Goal: Contribute content: Add original content to the website for others to see

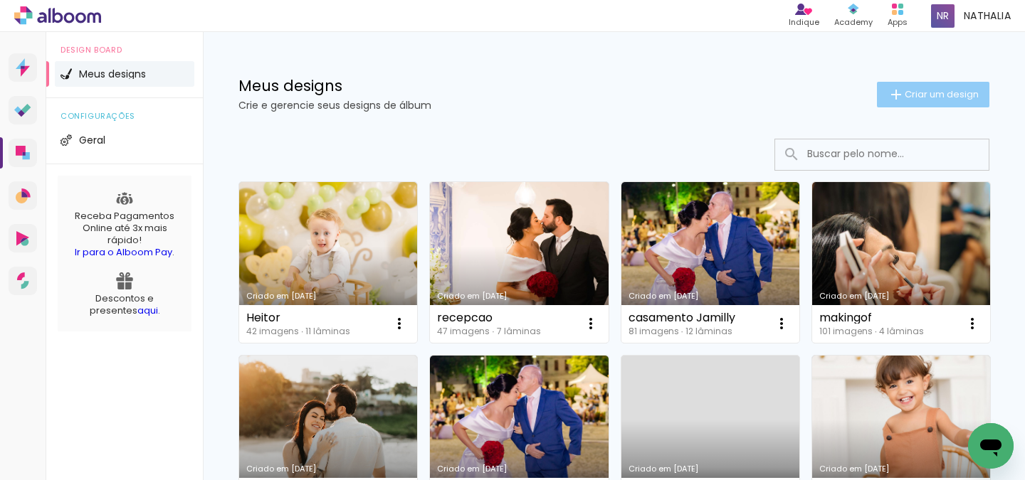
click at [900, 100] on iron-icon at bounding box center [895, 94] width 17 height 17
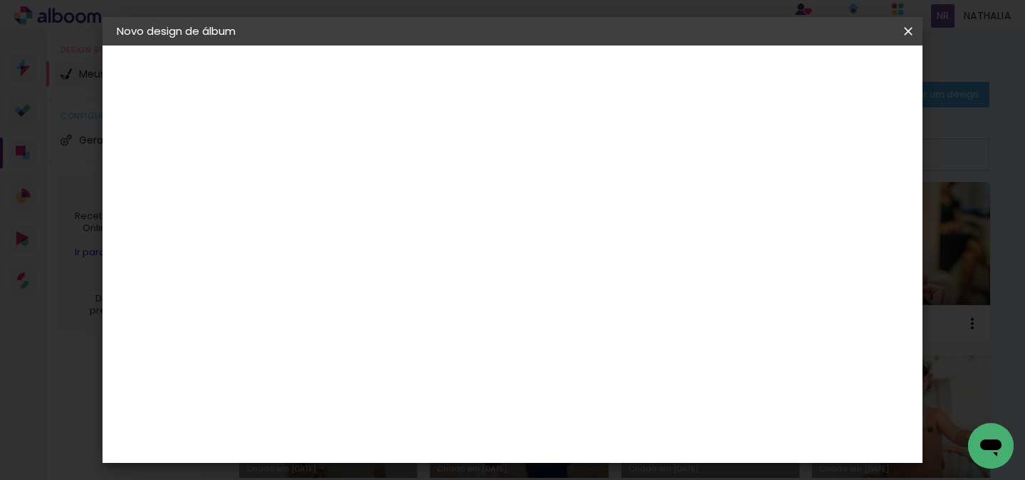
click at [349, 199] on input at bounding box center [349, 191] width 0 height 22
type input "A"
type input "Newborn Antonela"
type paper-input "Newborn Antonela"
click at [495, 64] on paper-button "Avançar" at bounding box center [461, 75] width 70 height 24
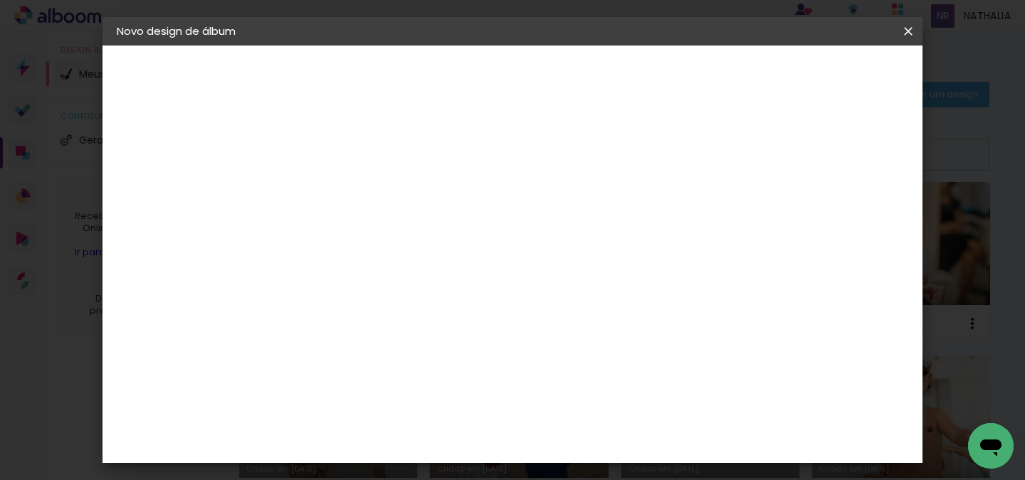
scroll to position [2249, 0]
click at [399, 473] on div "Matias Encadernações" at bounding box center [384, 484] width 88 height 23
click at [0, 0] on slot "Avançar" at bounding box center [0, 0] width 0 height 0
click at [405, 237] on input "text" at bounding box center [377, 248] width 56 height 22
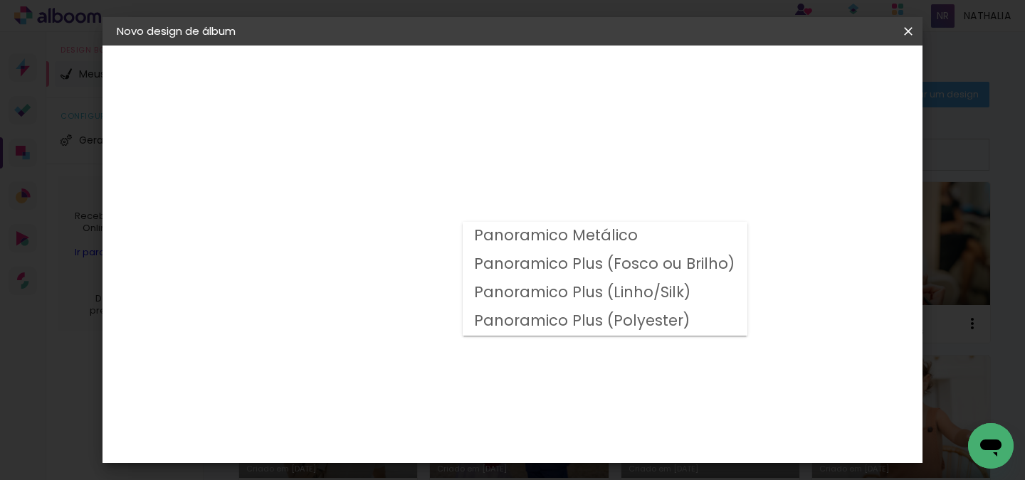
click at [0, 0] on slot "Panoramico Plus (Linho/Silk)" at bounding box center [0, 0] width 0 height 0
type input "Panoramico Plus (Linho/Silk)"
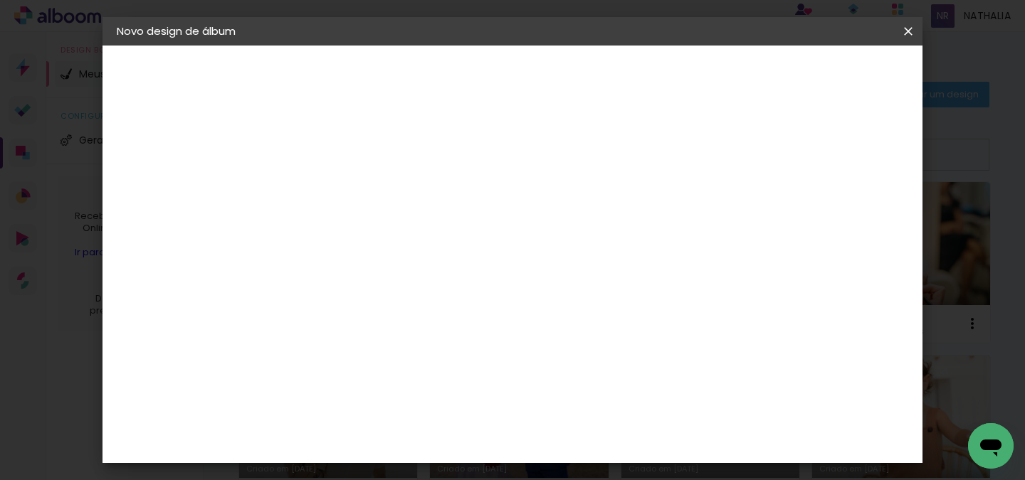
scroll to position [532, 0]
click at [0, 0] on slot "Avançar" at bounding box center [0, 0] width 0 height 0
click at [660, 80] on span "Iniciar design" at bounding box center [633, 80] width 53 height 20
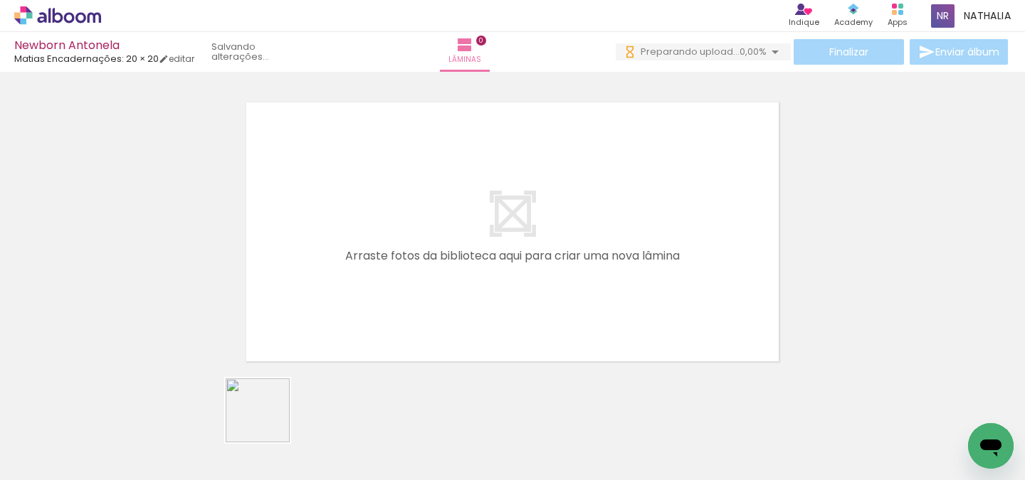
drag, startPoint x: 267, startPoint y: 455, endPoint x: 305, endPoint y: 327, distance: 133.1
click at [305, 327] on quentale-workspace at bounding box center [512, 240] width 1025 height 480
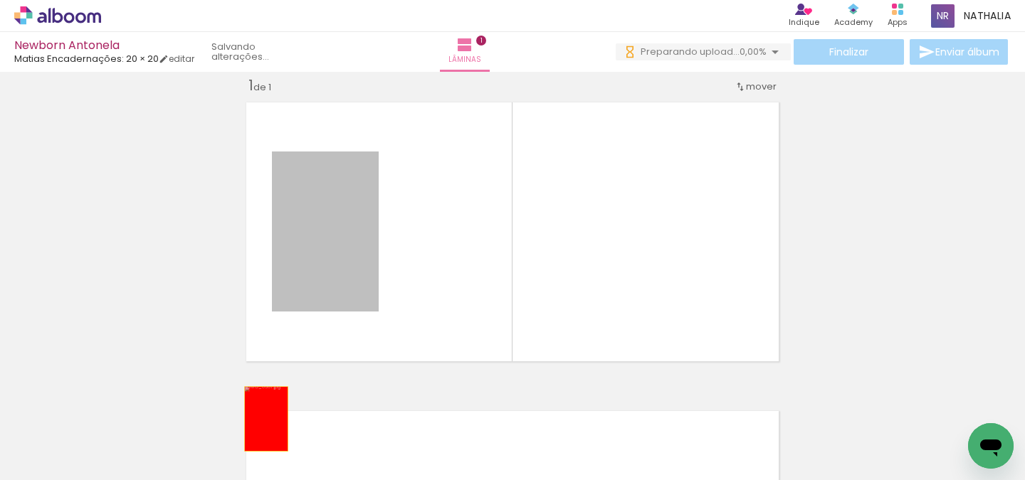
drag, startPoint x: 321, startPoint y: 275, endPoint x: 267, endPoint y: 425, distance: 159.6
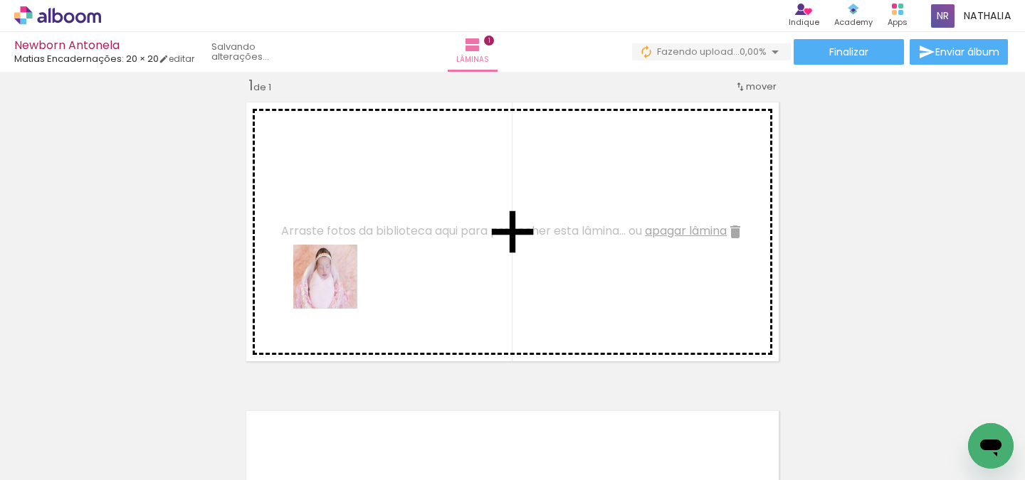
drag, startPoint x: 158, startPoint y: 439, endPoint x: 347, endPoint y: 282, distance: 245.6
click at [347, 282] on quentale-workspace at bounding box center [512, 240] width 1025 height 480
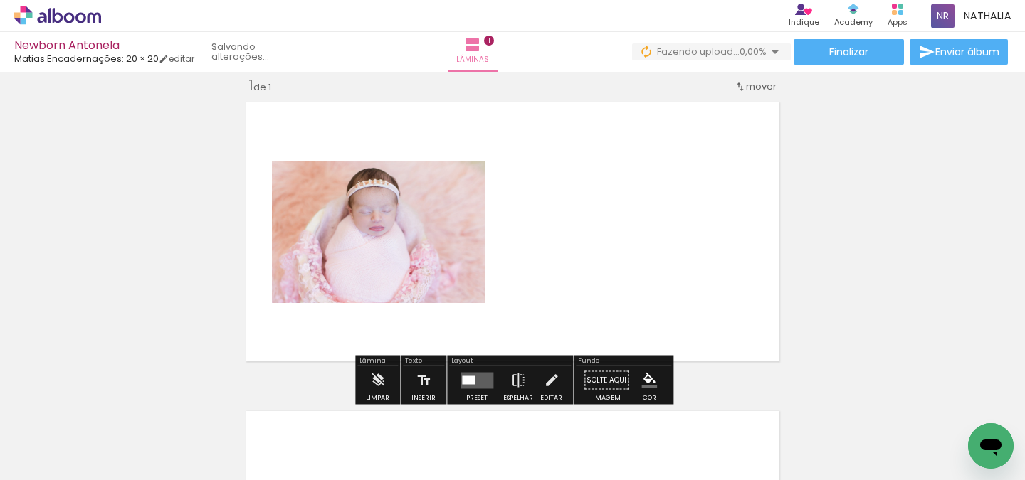
click at [202, 458] on quentale-thumb at bounding box center [222, 432] width 80 height 82
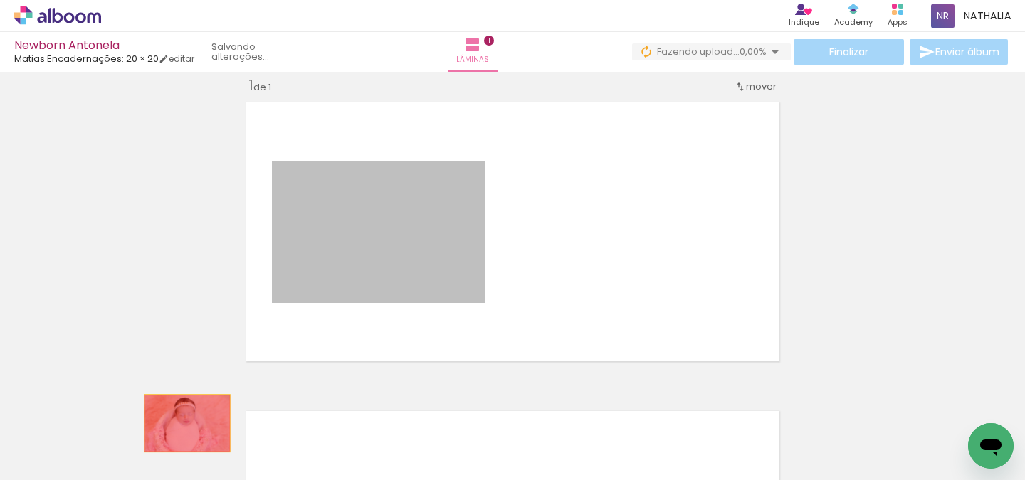
drag, startPoint x: 374, startPoint y: 276, endPoint x: 186, endPoint y: 425, distance: 239.6
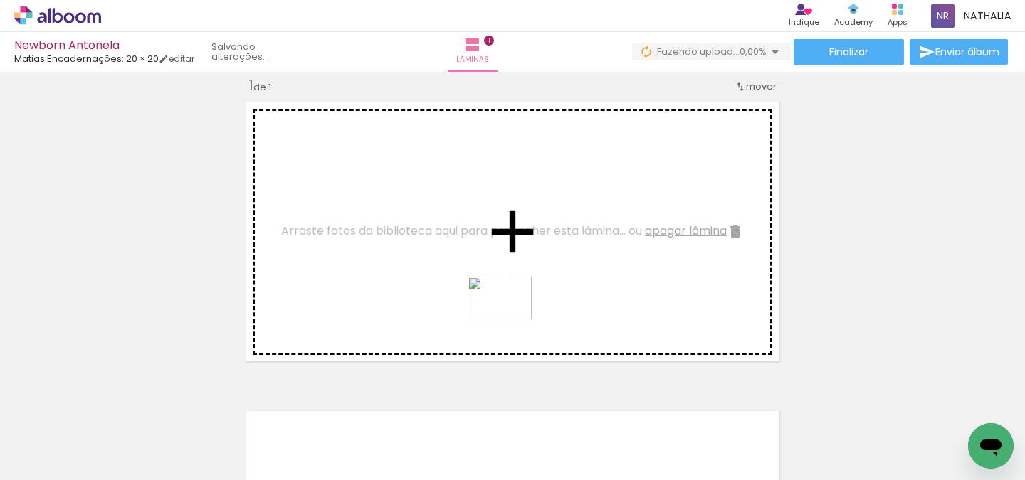
drag, startPoint x: 546, startPoint y: 455, endPoint x: 513, endPoint y: 322, distance: 136.4
click at [512, 321] on quentale-workspace at bounding box center [512, 240] width 1025 height 480
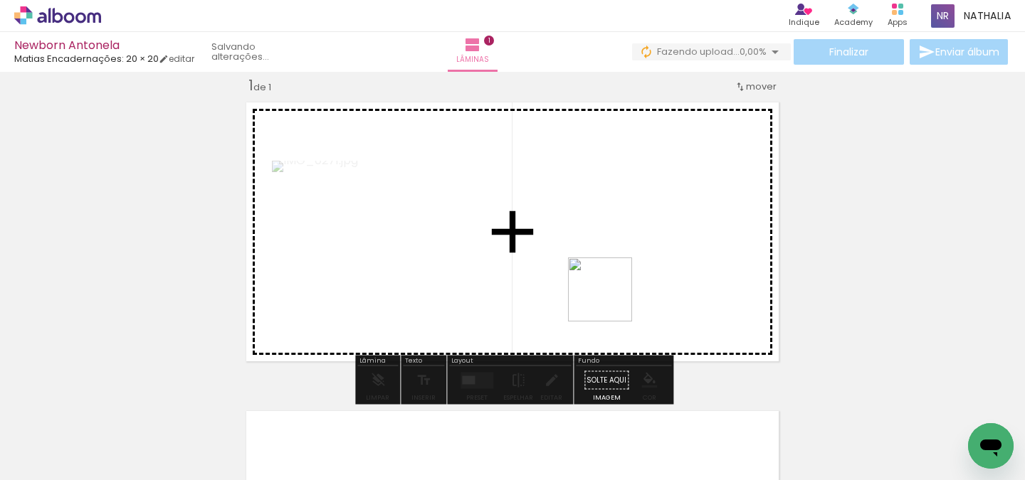
drag, startPoint x: 616, startPoint y: 435, endPoint x: 611, endPoint y: 300, distance: 135.3
click at [611, 300] on quentale-workspace at bounding box center [512, 240] width 1025 height 480
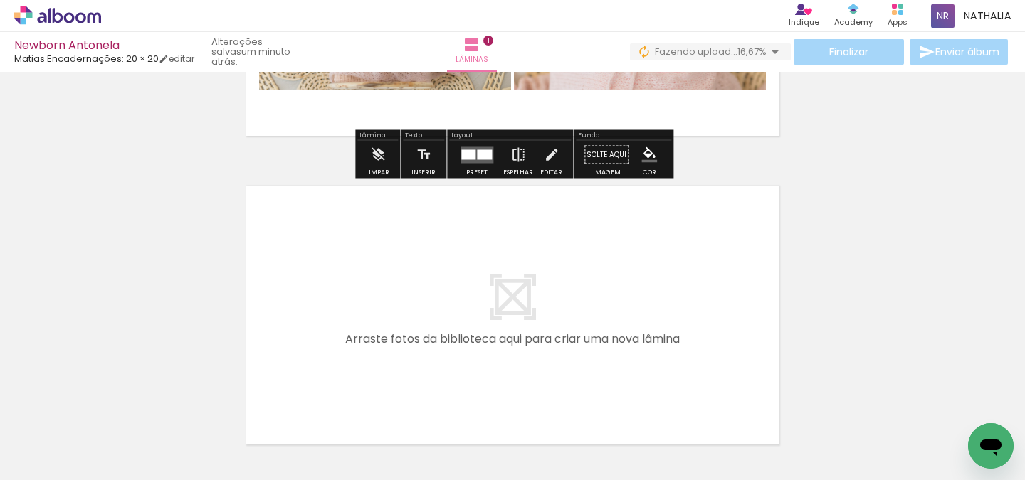
scroll to position [253, 0]
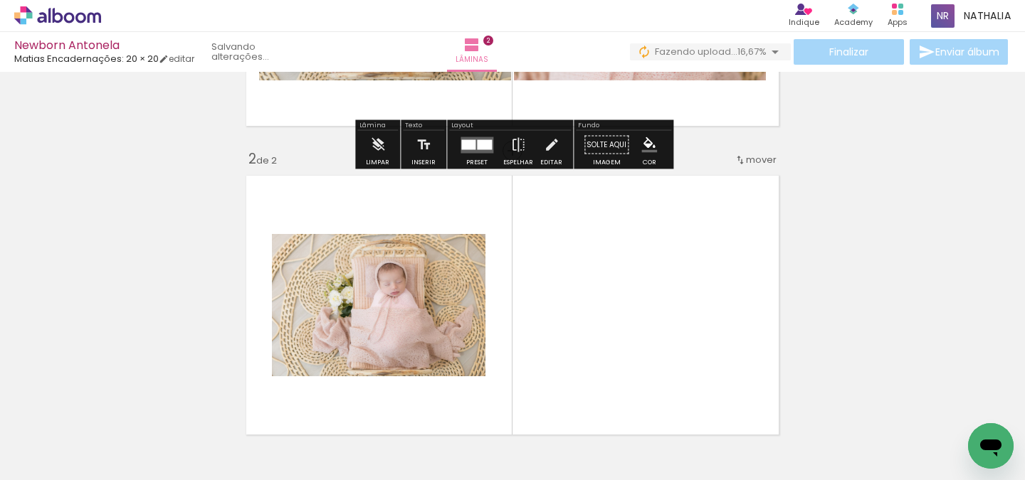
drag, startPoint x: 717, startPoint y: 425, endPoint x: 432, endPoint y: 264, distance: 326.9
click at [432, 264] on quentale-workspace at bounding box center [512, 240] width 1025 height 480
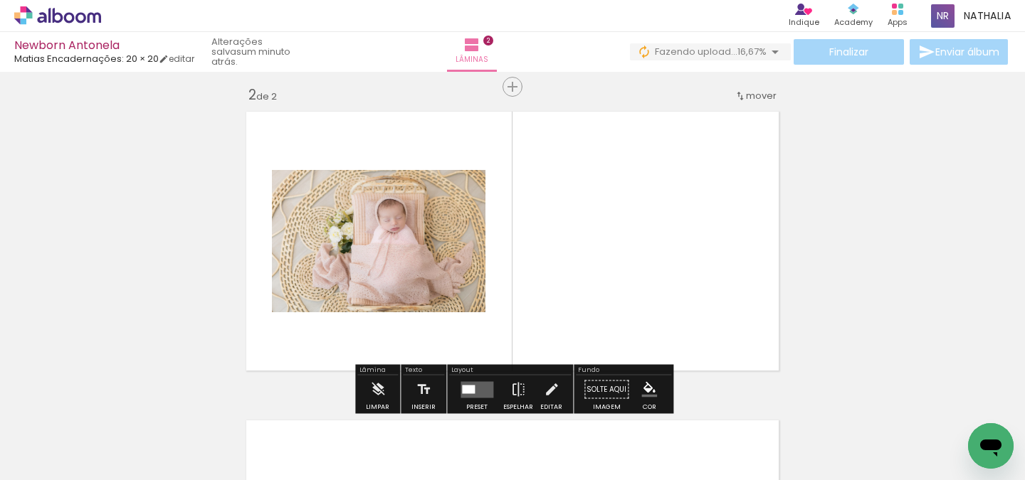
scroll to position [327, 0]
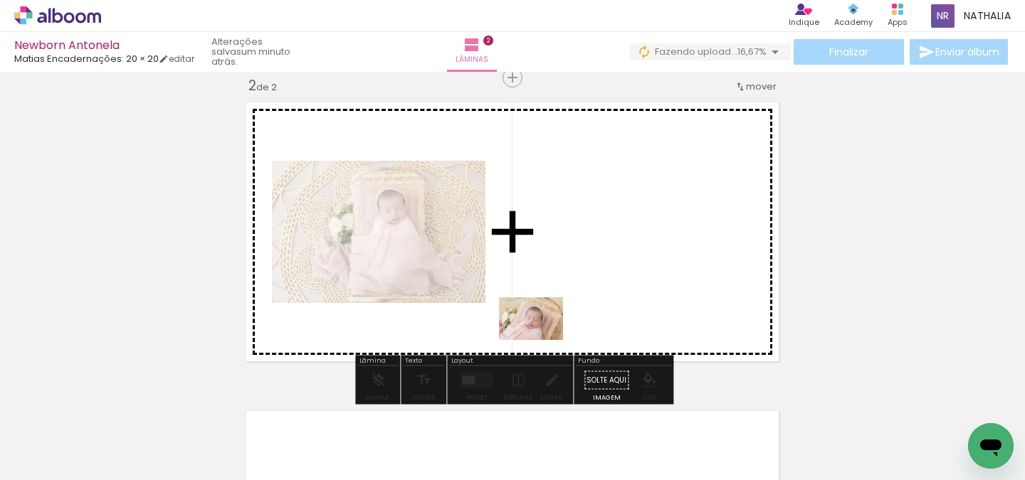
drag, startPoint x: 803, startPoint y: 441, endPoint x: 545, endPoint y: 341, distance: 276.9
click at [545, 341] on quentale-workspace at bounding box center [512, 240] width 1025 height 480
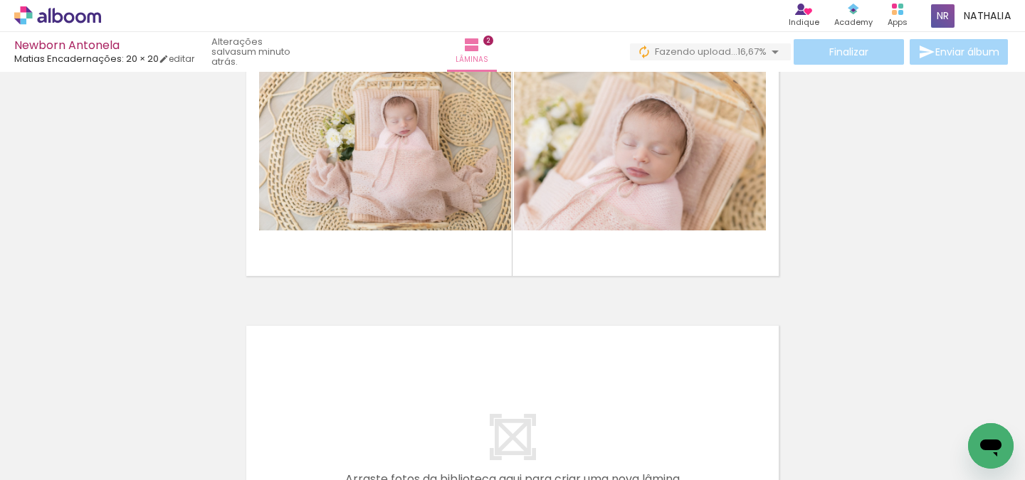
scroll to position [0, 0]
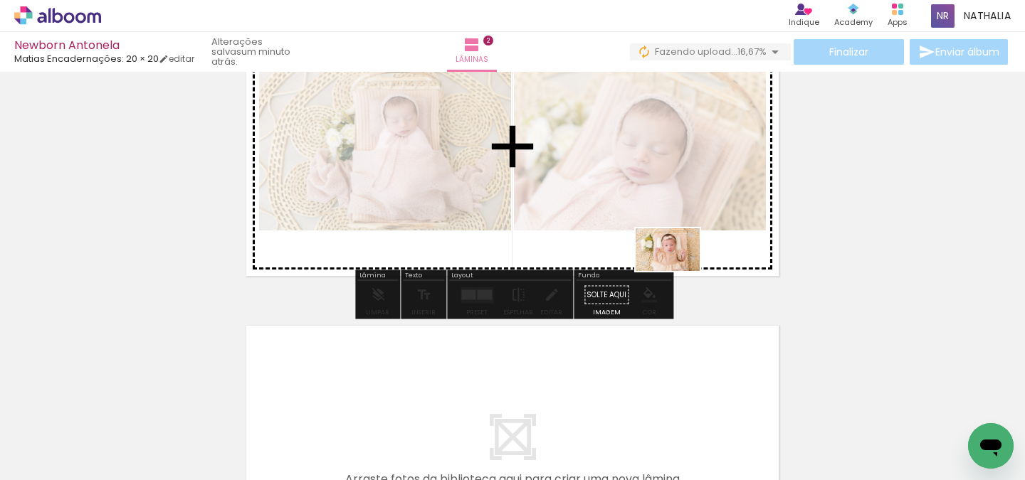
drag, startPoint x: 909, startPoint y: 449, endPoint x: 683, endPoint y: 229, distance: 315.0
click at [683, 229] on quentale-workspace at bounding box center [512, 240] width 1025 height 480
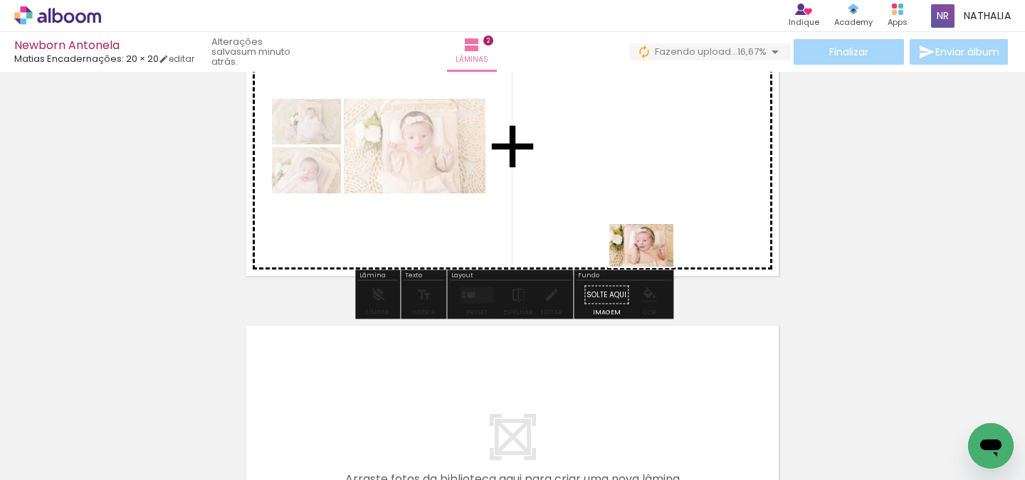
drag, startPoint x: 962, startPoint y: 433, endPoint x: 653, endPoint y: 263, distance: 352.2
click at [653, 263] on quentale-workspace at bounding box center [512, 240] width 1025 height 480
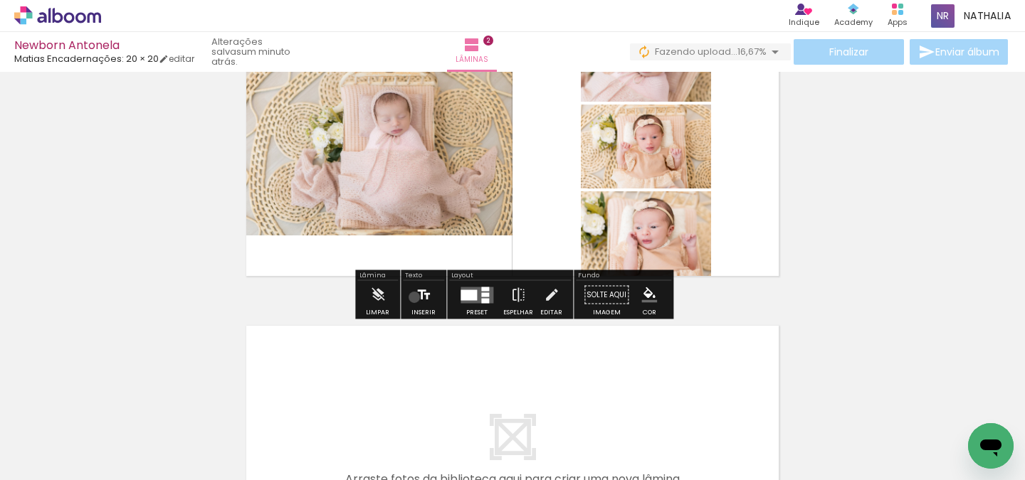
click at [413, 297] on paper-button "Inserir" at bounding box center [423, 299] width 31 height 36
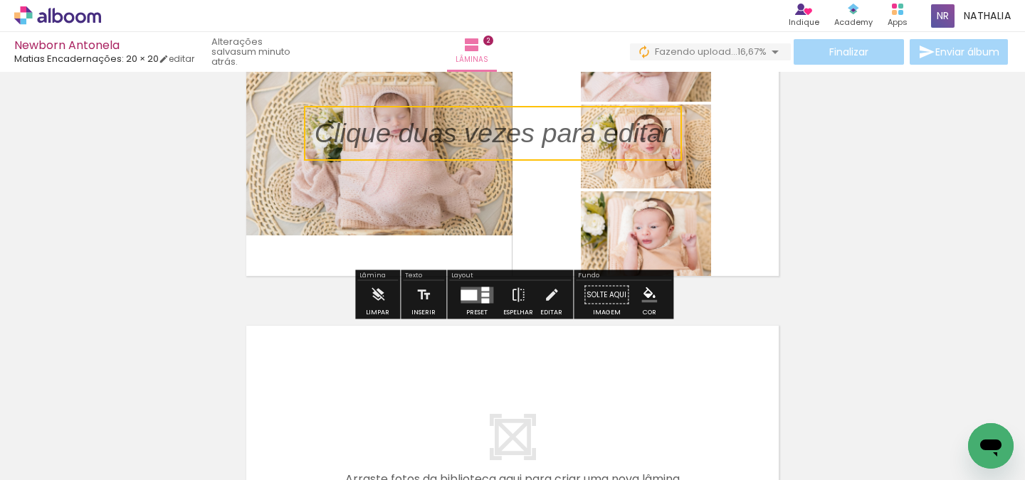
click at [463, 291] on div at bounding box center [468, 295] width 16 height 11
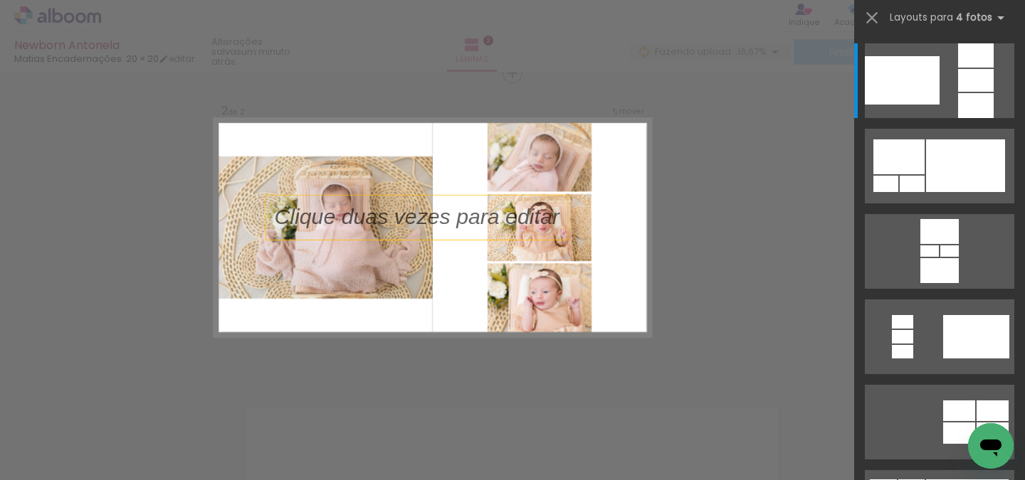
scroll to position [327, 0]
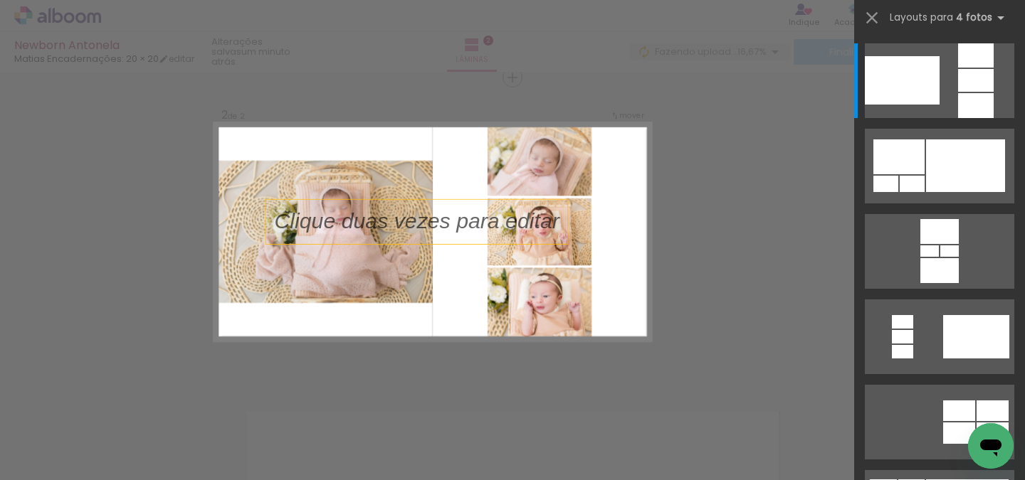
click at [471, 226] on p at bounding box center [425, 221] width 302 height 31
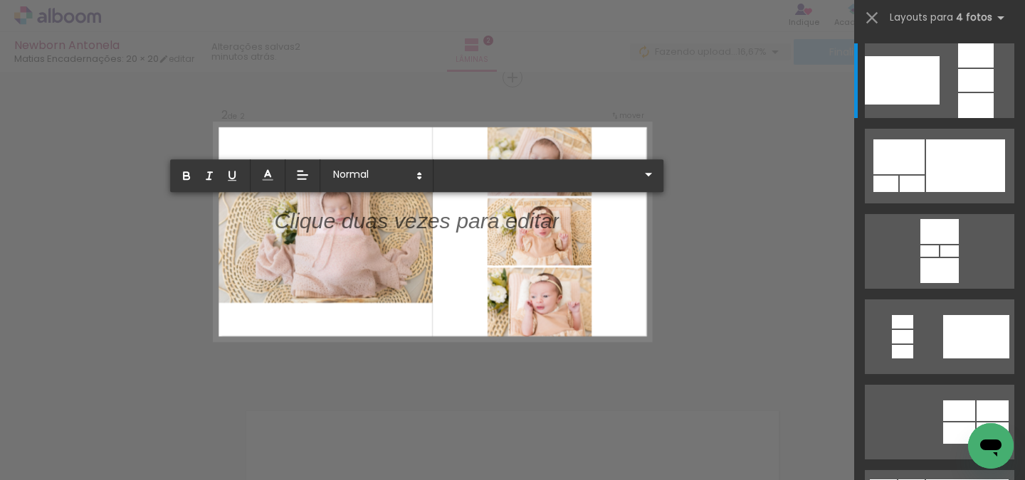
click at [471, 226] on p at bounding box center [416, 228] width 285 height 31
drag, startPoint x: 492, startPoint y: 223, endPoint x: 355, endPoint y: 271, distance: 145.4
click at [355, 271] on album-spread "2 de 2" at bounding box center [432, 231] width 437 height 218
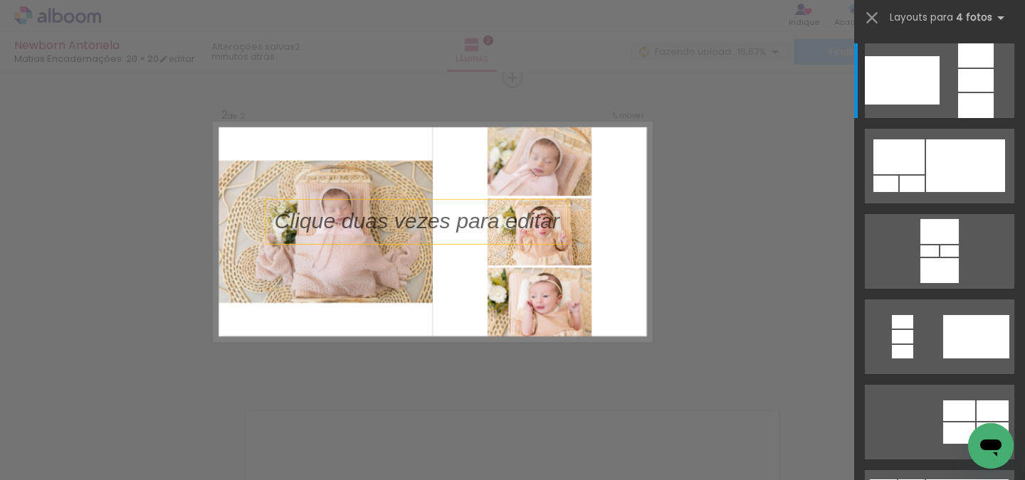
drag, startPoint x: 490, startPoint y: 230, endPoint x: 506, endPoint y: 220, distance: 19.2
click at [506, 221] on p at bounding box center [425, 221] width 302 height 31
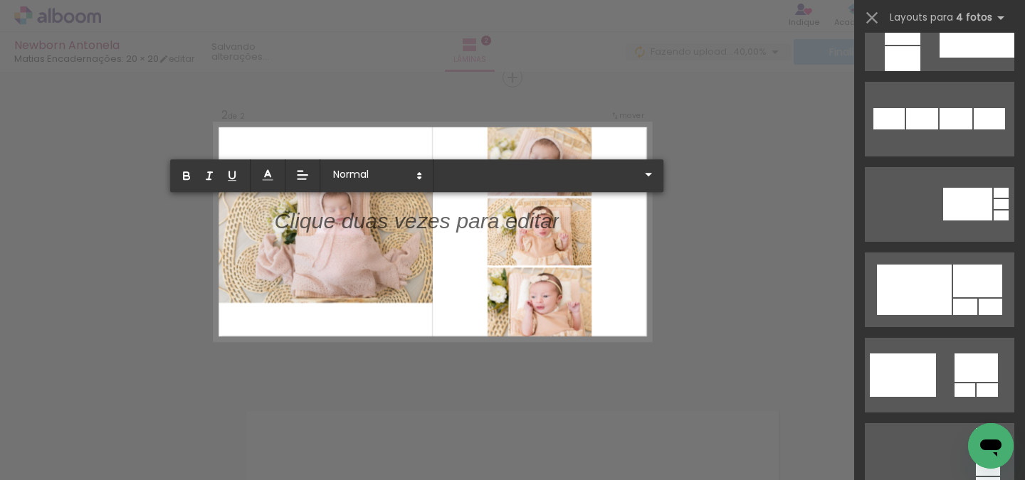
scroll to position [1010, 0]
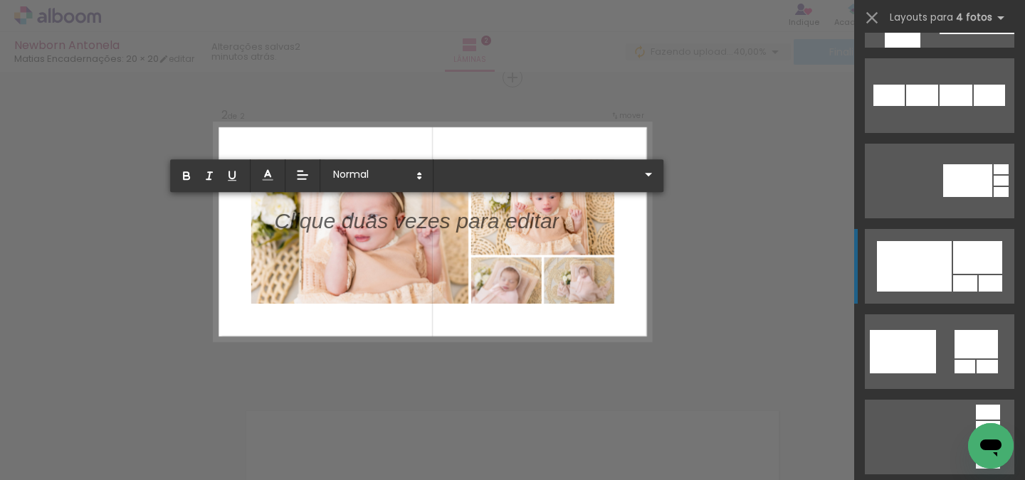
click at [957, 263] on div at bounding box center [977, 257] width 49 height 33
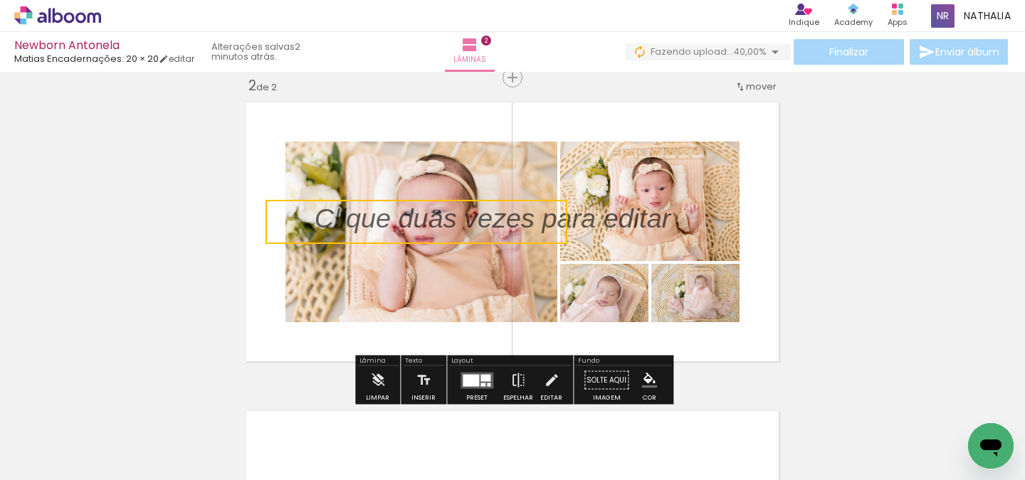
drag, startPoint x: 610, startPoint y: 305, endPoint x: 475, endPoint y: 263, distance: 141.4
click at [475, 263] on quentale-layouter at bounding box center [512, 231] width 547 height 273
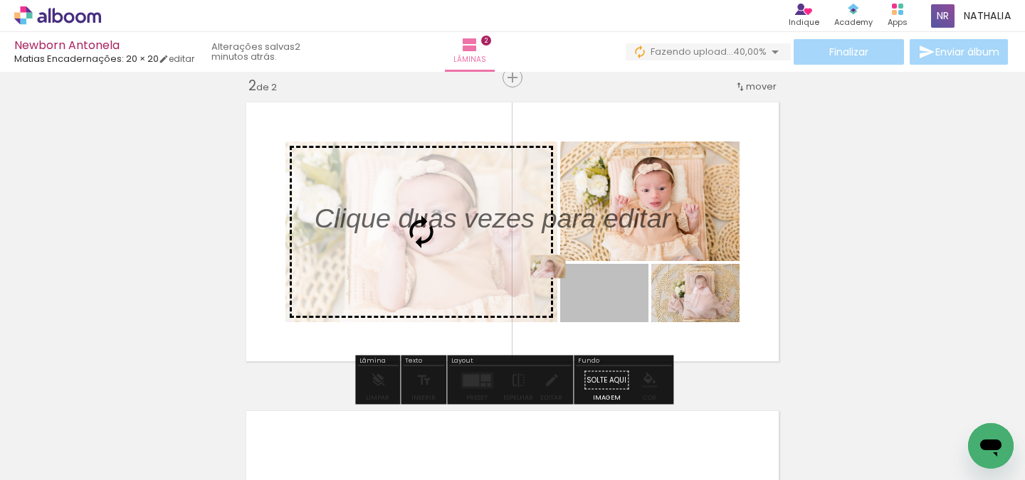
drag, startPoint x: 596, startPoint y: 294, endPoint x: 536, endPoint y: 262, distance: 67.8
click at [0, 0] on slot at bounding box center [0, 0] width 0 height 0
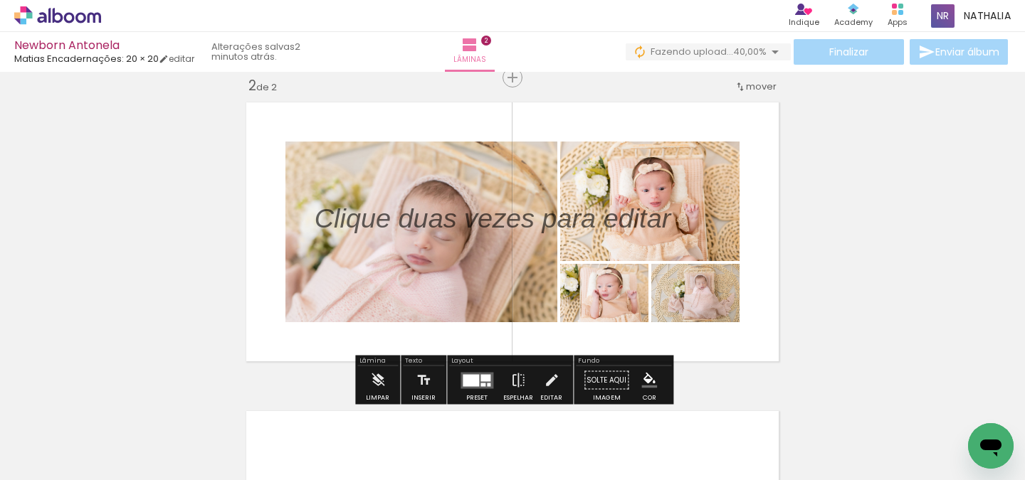
drag, startPoint x: 565, startPoint y: 209, endPoint x: 528, endPoint y: 241, distance: 49.4
click at [528, 242] on div at bounding box center [492, 219] width 377 height 56
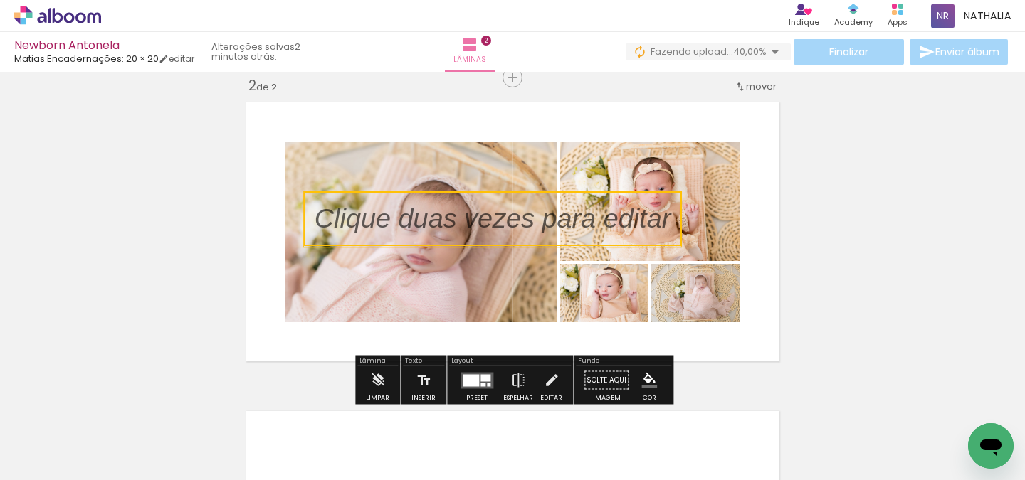
click at [544, 221] on quentale-selection at bounding box center [493, 218] width 378 height 55
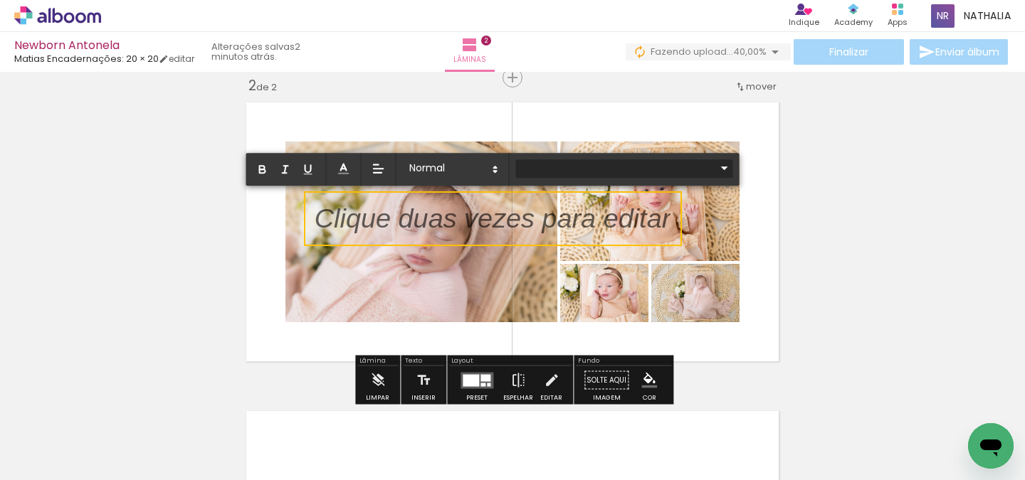
click at [724, 167] on iron-icon at bounding box center [724, 167] width 17 height 17
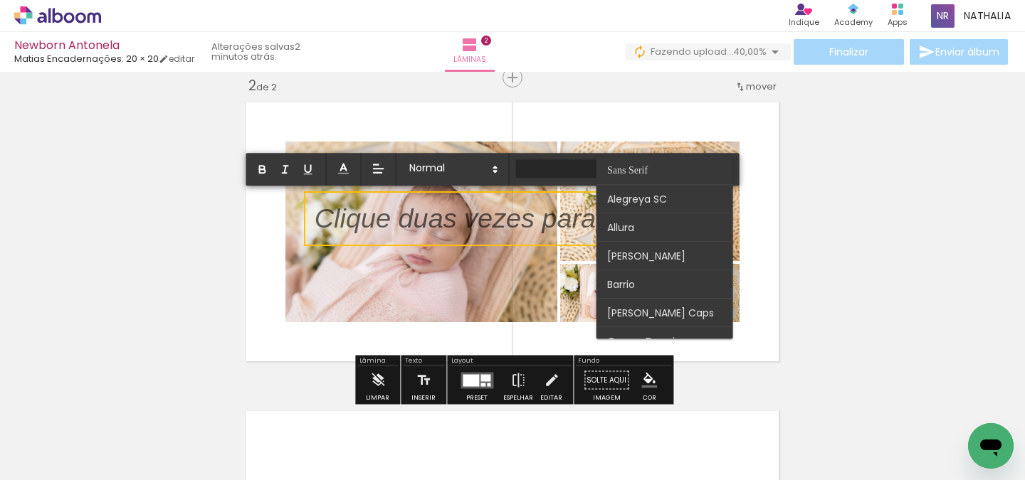
click at [724, 167] on paper-item at bounding box center [664, 171] width 137 height 28
type input "Sans Serif"
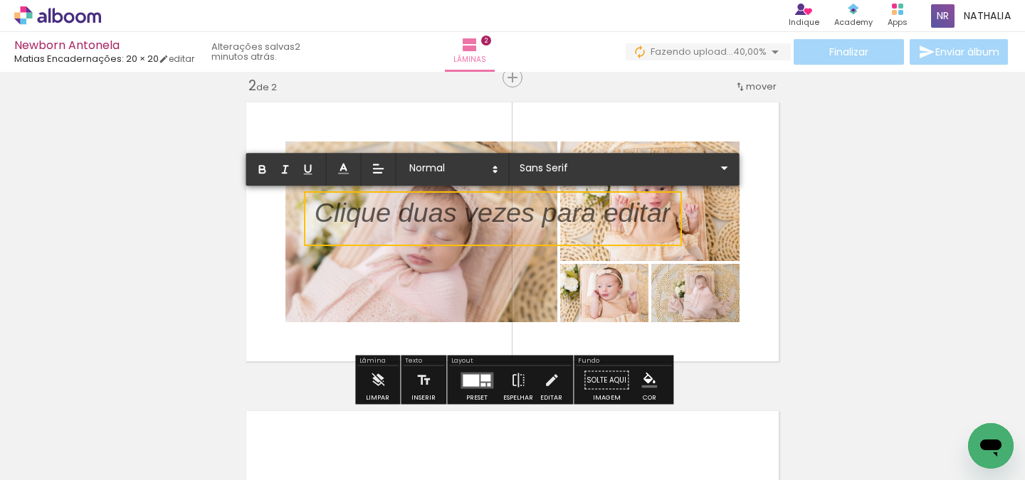
click at [394, 228] on p at bounding box center [493, 222] width 356 height 38
drag, startPoint x: 396, startPoint y: 228, endPoint x: 626, endPoint y: 224, distance: 229.9
click at [631, 226] on p at bounding box center [493, 228] width 356 height 38
click at [428, 374] on iron-icon at bounding box center [424, 380] width 16 height 28
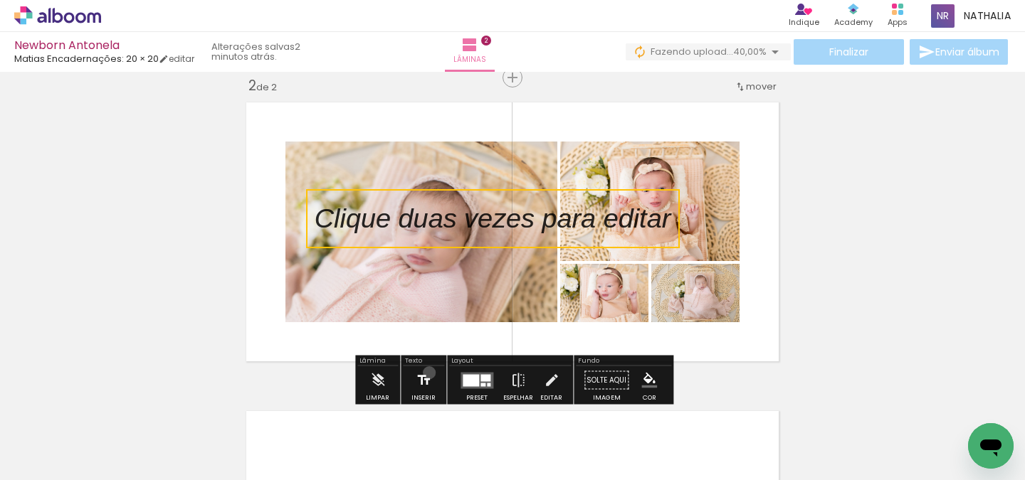
click at [428, 373] on iron-icon at bounding box center [424, 380] width 16 height 28
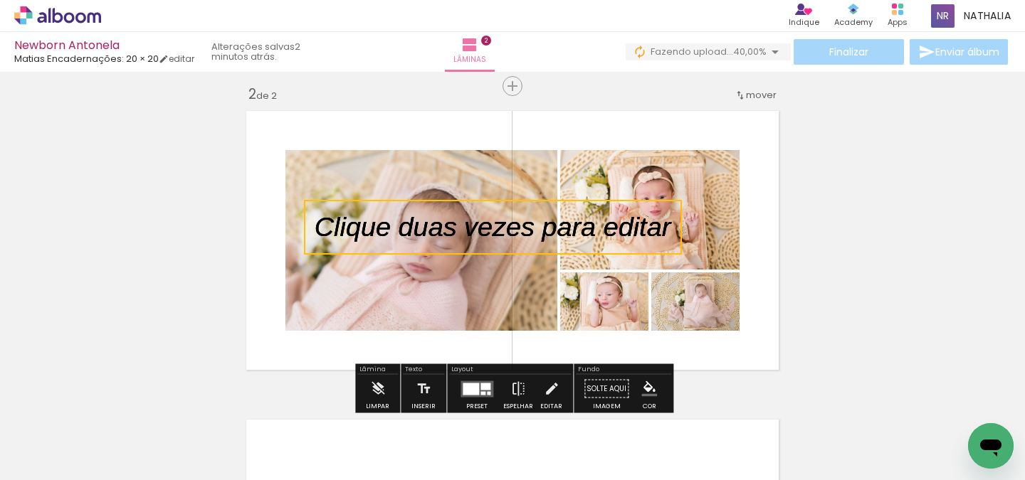
scroll to position [278, 0]
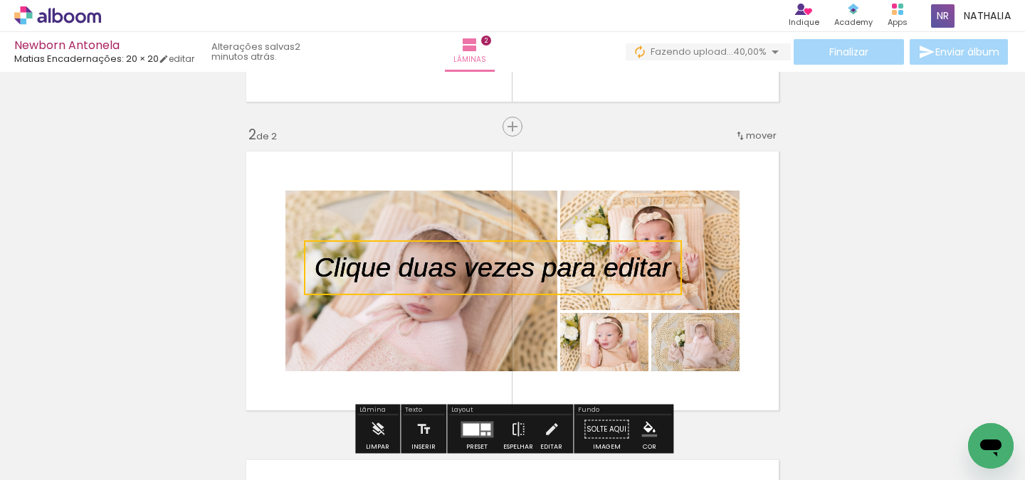
click at [713, 133] on div "Inserir lâmina 1 de 2 Inserir lâmina 2 de 2" at bounding box center [512, 262] width 1025 height 927
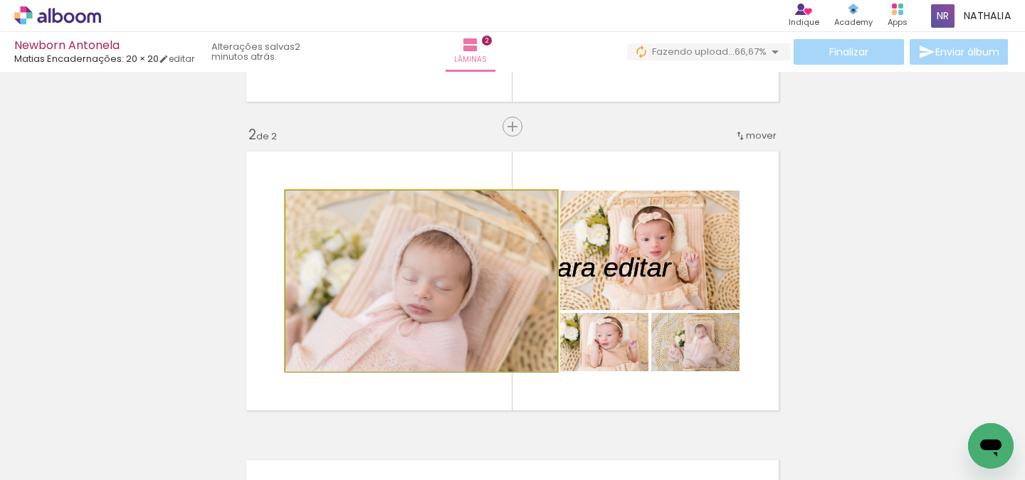
drag, startPoint x: 497, startPoint y: 191, endPoint x: 486, endPoint y: 241, distance: 50.4
click at [488, 241] on div at bounding box center [421, 281] width 272 height 181
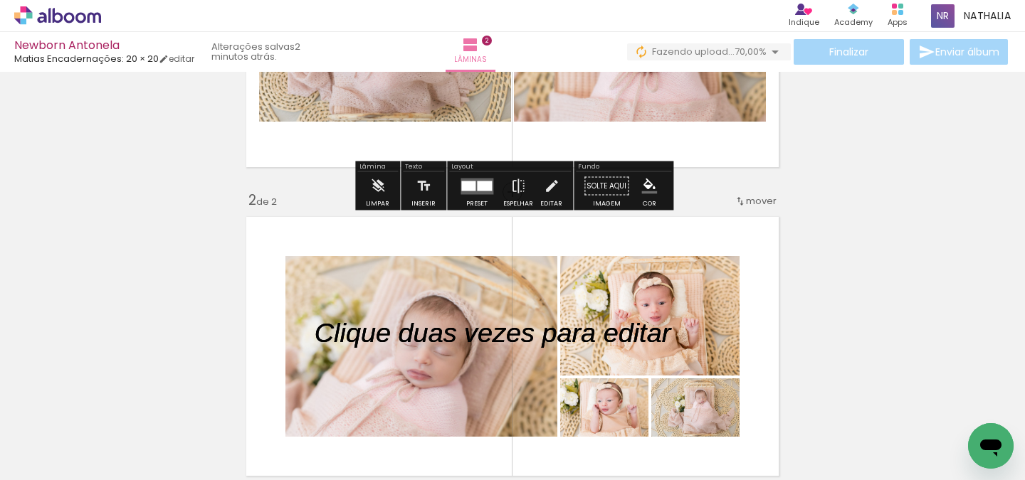
scroll to position [194, 0]
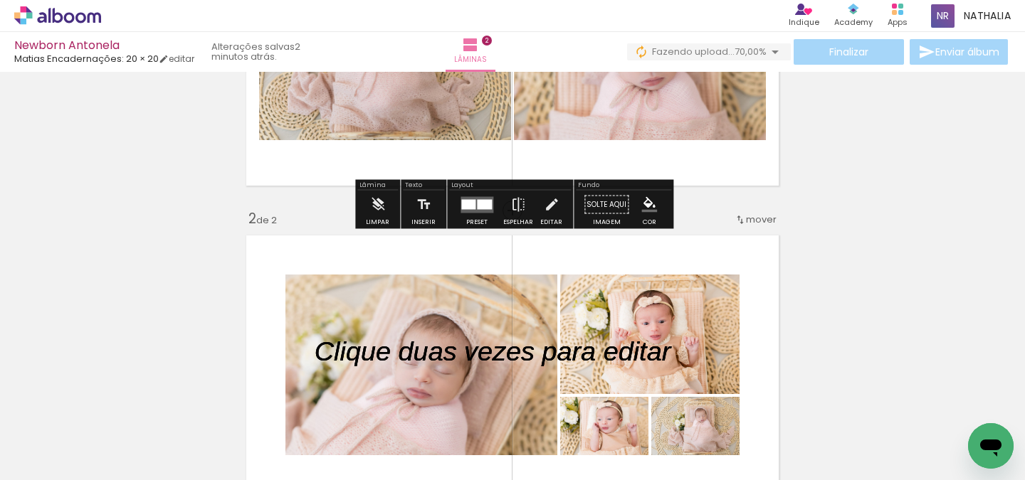
drag, startPoint x: 561, startPoint y: 267, endPoint x: 680, endPoint y: 63, distance: 236.3
click at [680, 0] on div "Newborn Antonela Matias Encadernações: 20 × 20 editar 2 minutos atrás. Lâminas …" at bounding box center [512, 0] width 1025 height 0
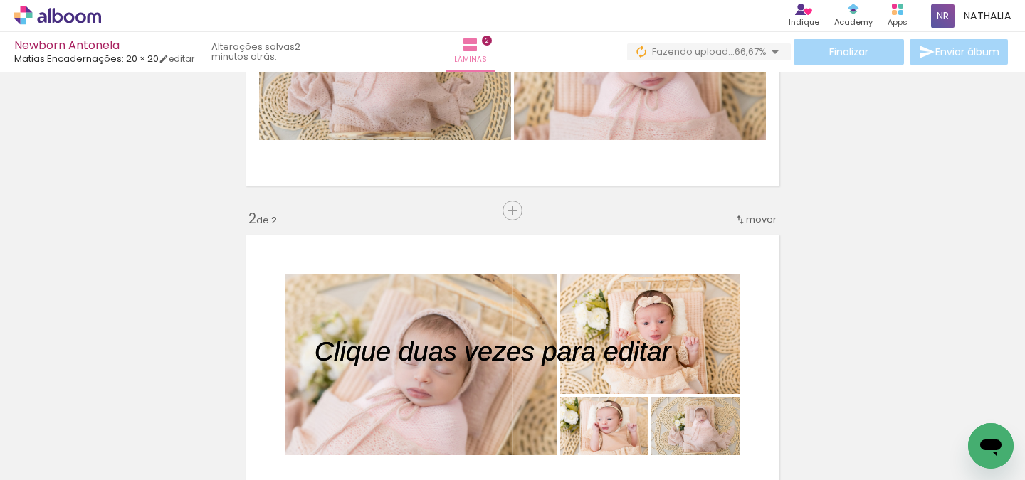
drag, startPoint x: 619, startPoint y: 350, endPoint x: 775, endPoint y: 317, distance: 159.4
click at [785, 320] on album-spread "2 de 2" at bounding box center [512, 364] width 547 height 273
click at [655, 351] on p at bounding box center [503, 352] width 377 height 38
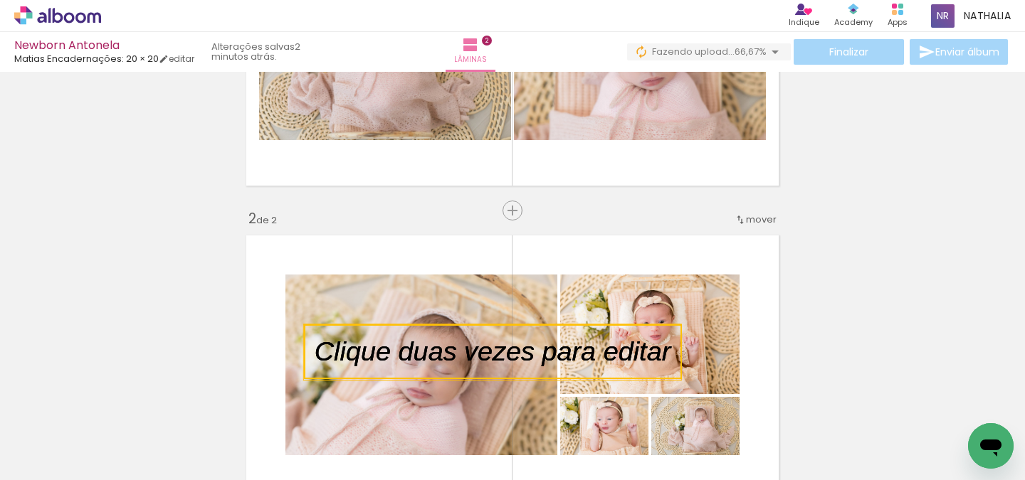
click at [655, 351] on quentale-selection at bounding box center [493, 352] width 378 height 55
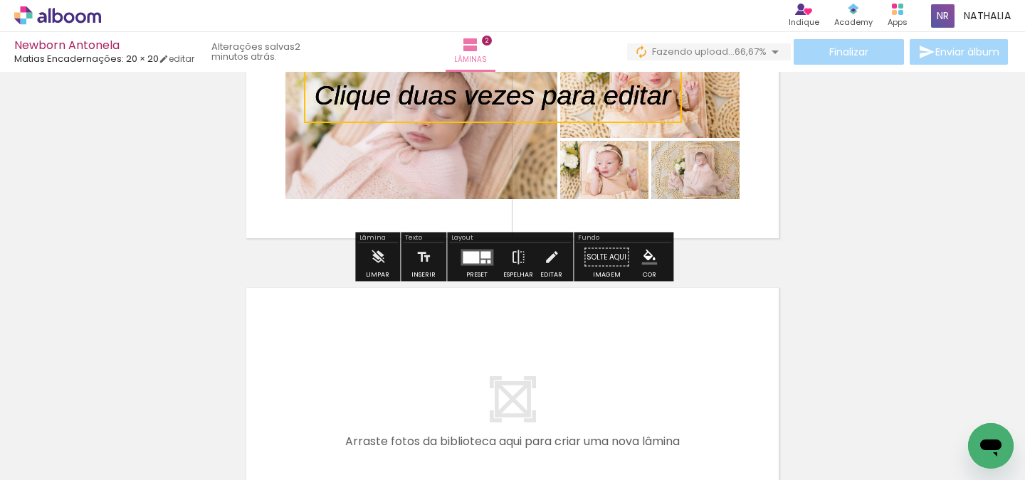
scroll to position [473, 0]
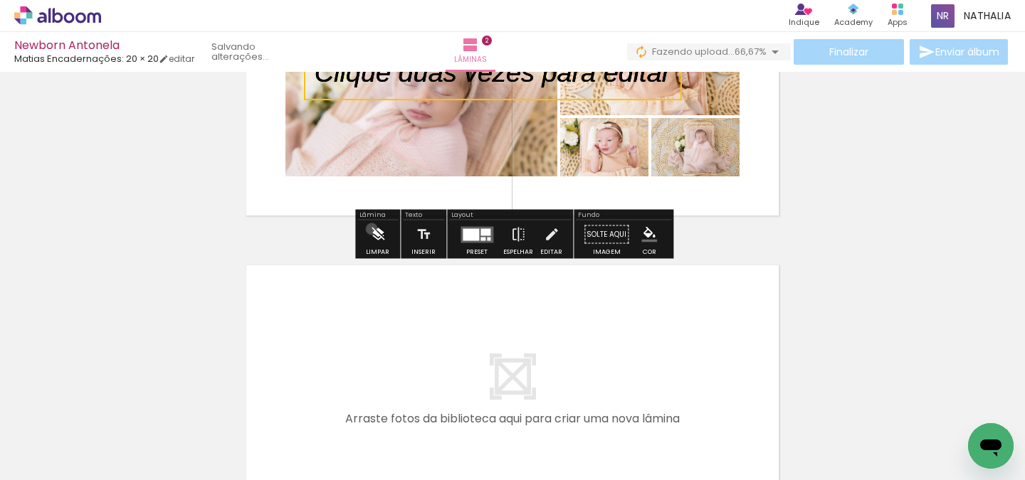
click at [371, 229] on iron-icon at bounding box center [378, 235] width 16 height 28
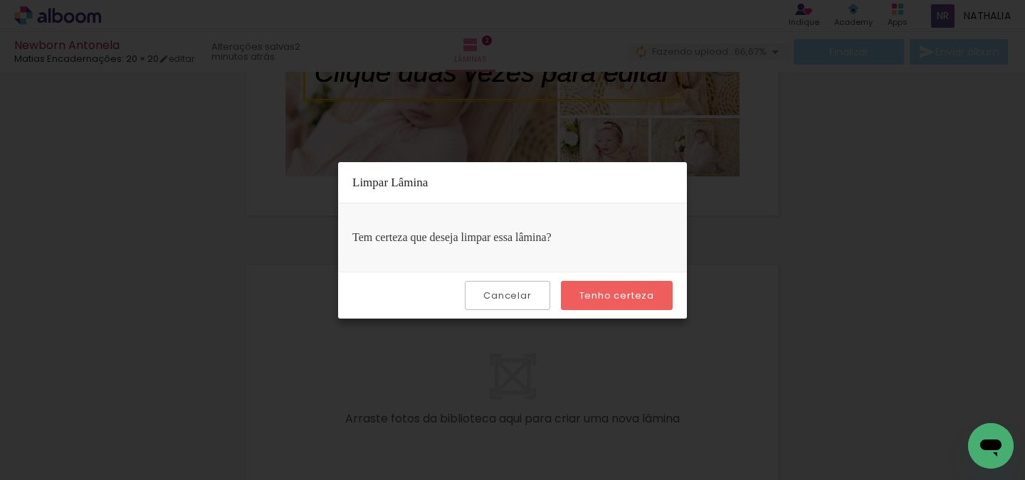
click at [0, 0] on slot "Tenho certeza" at bounding box center [0, 0] width 0 height 0
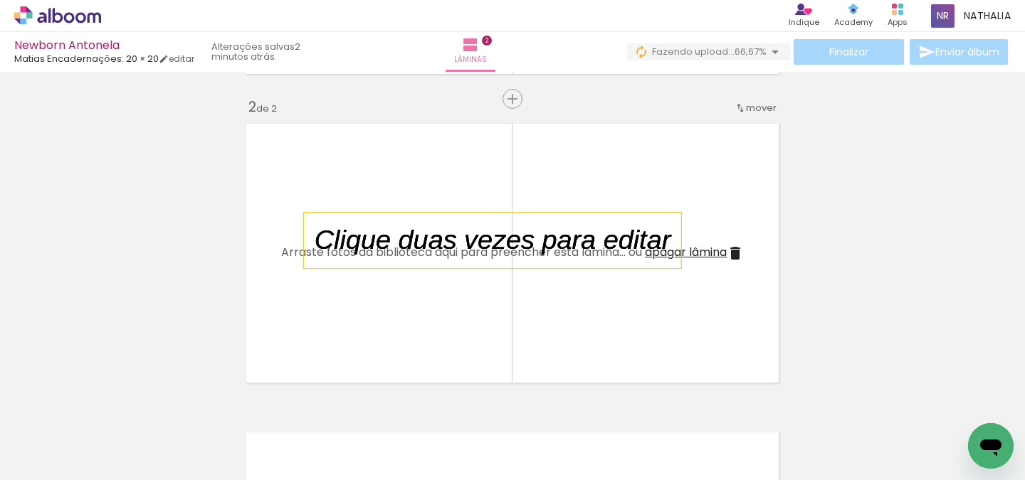
scroll to position [317, 0]
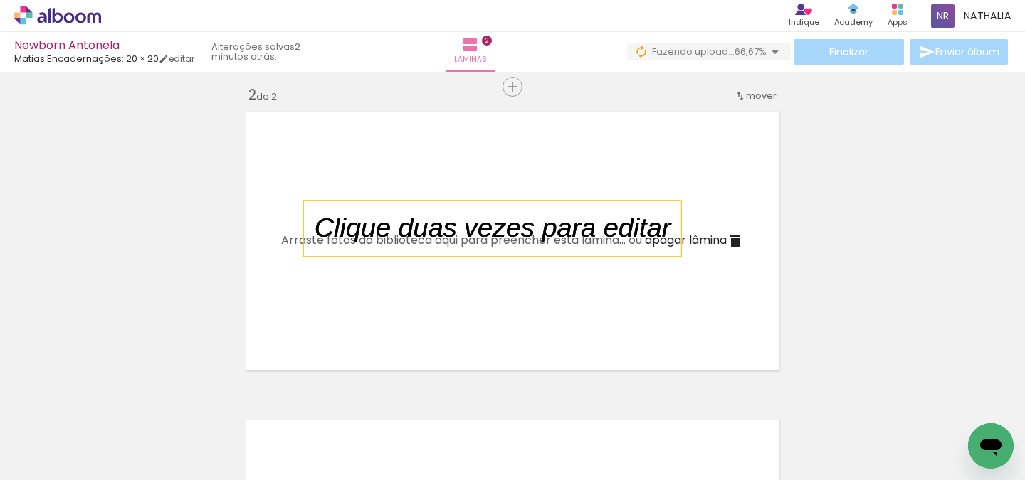
click at [710, 242] on span "apagar lâmina" at bounding box center [686, 240] width 82 height 16
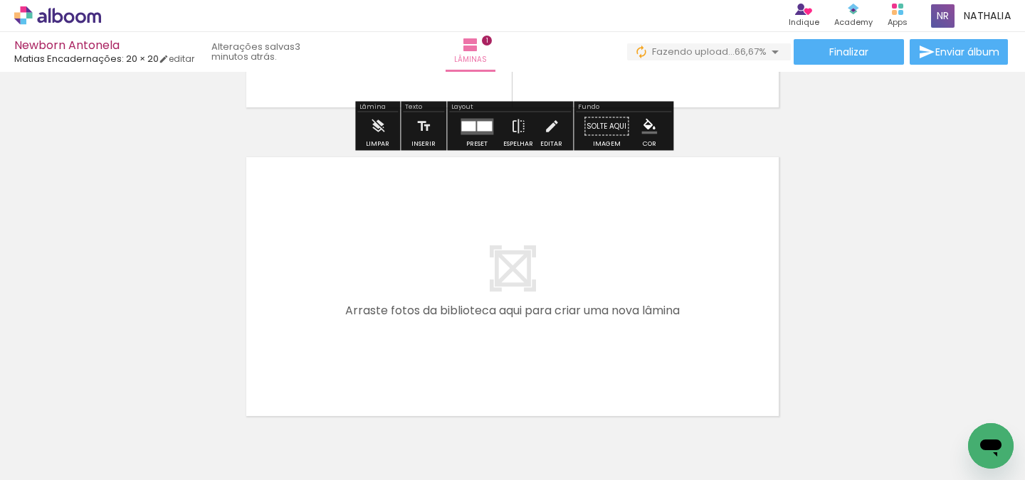
scroll to position [273, 0]
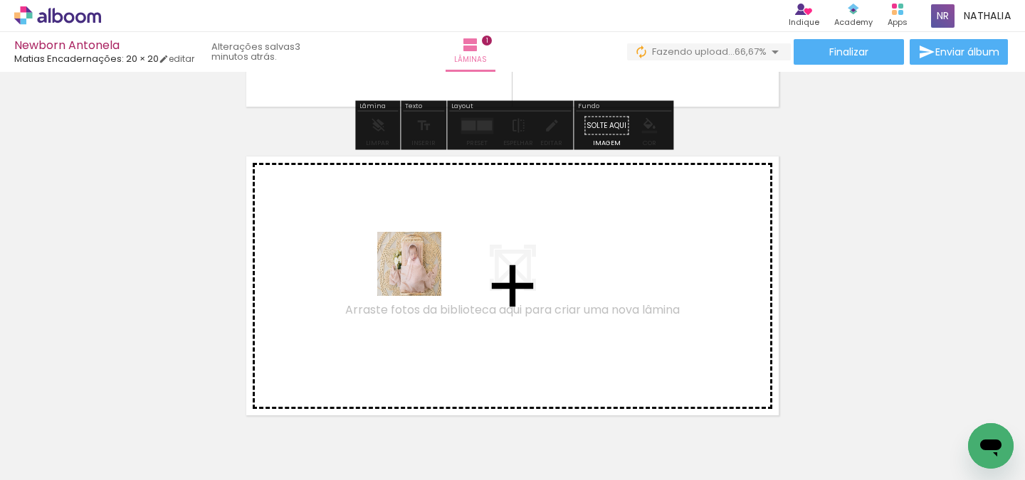
drag, startPoint x: 720, startPoint y: 448, endPoint x: 420, endPoint y: 275, distance: 346.9
click at [420, 275] on quentale-workspace at bounding box center [512, 240] width 1025 height 480
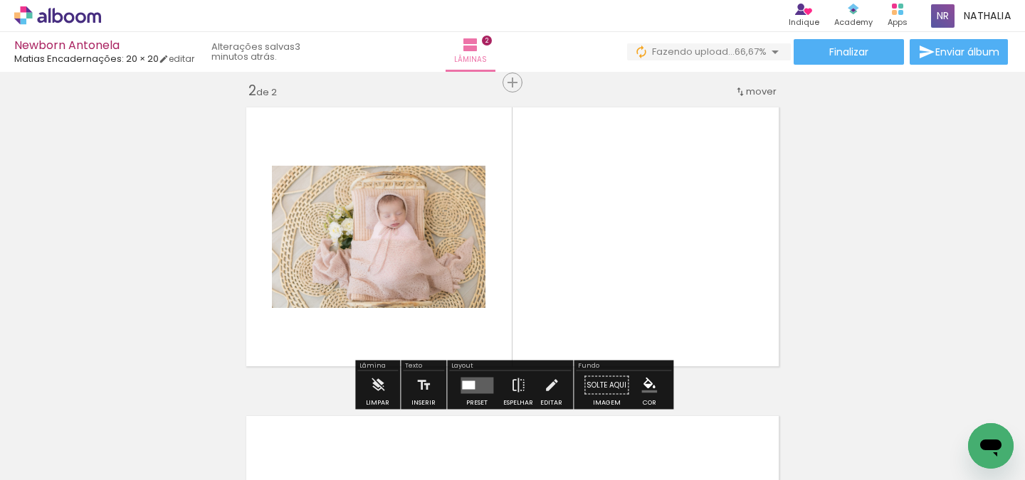
scroll to position [327, 0]
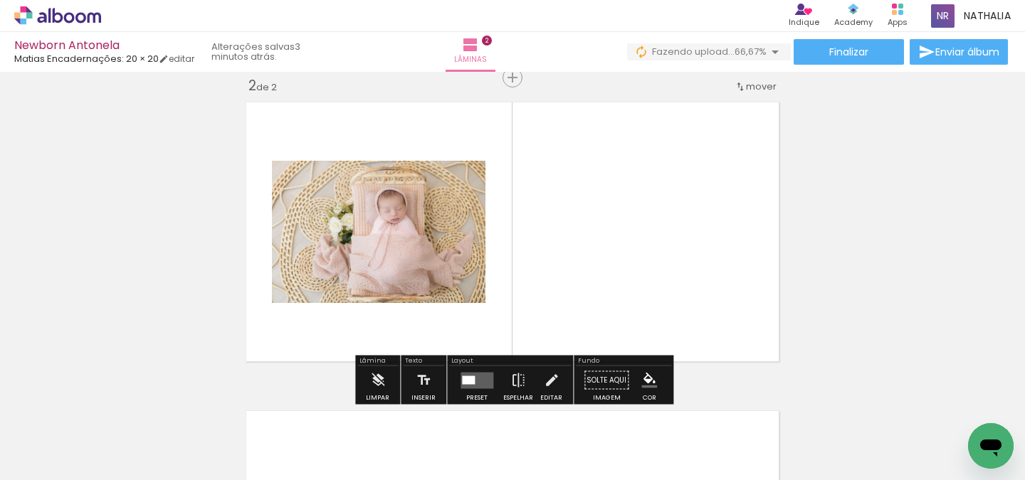
drag, startPoint x: 784, startPoint y: 431, endPoint x: 681, endPoint y: 351, distance: 130.3
click at [748, 404] on quentale-thumb at bounding box center [780, 432] width 80 height 82
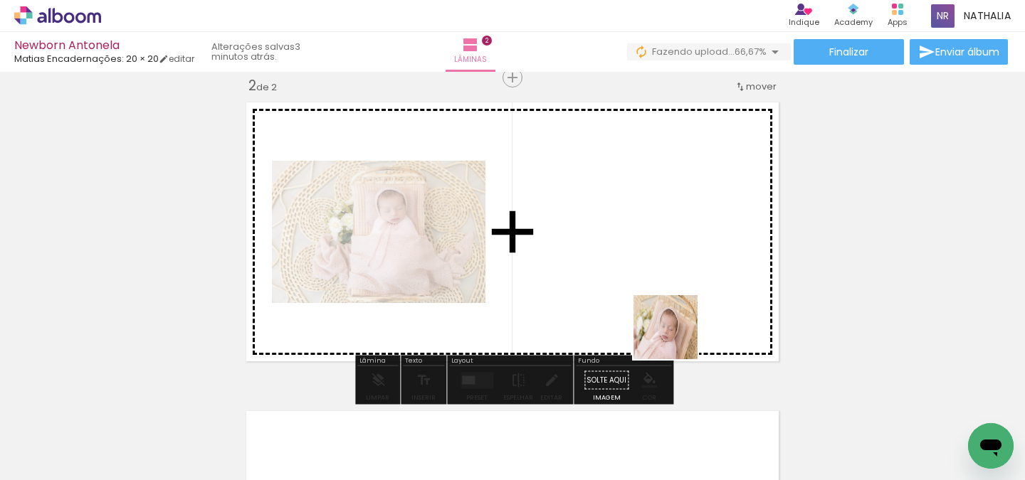
drag, startPoint x: 788, startPoint y: 456, endPoint x: 676, endPoint y: 338, distance: 162.6
click at [676, 338] on quentale-workspace at bounding box center [512, 240] width 1025 height 480
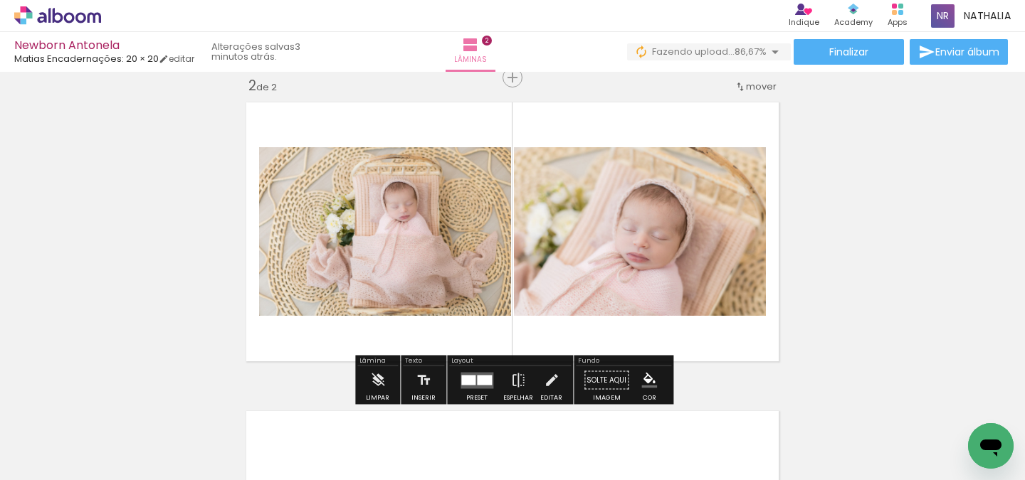
scroll to position [0, 0]
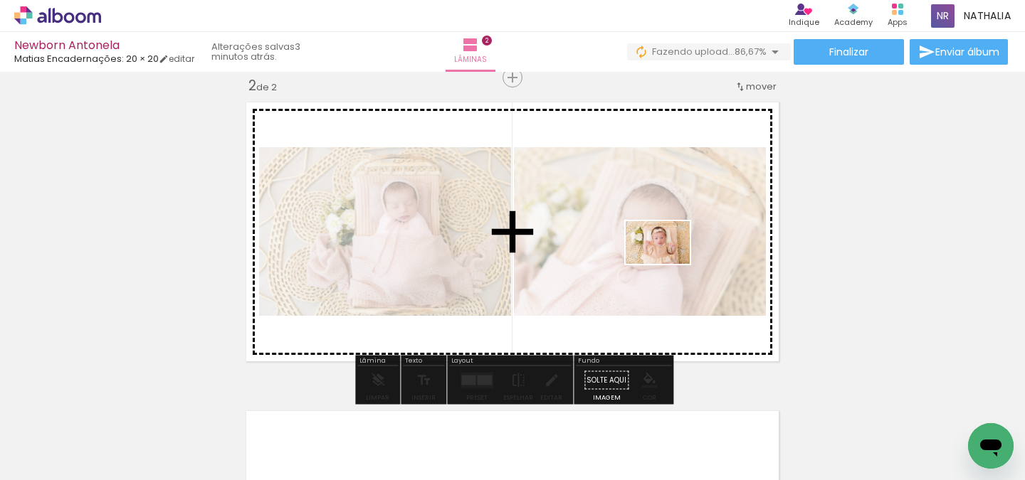
drag, startPoint x: 913, startPoint y: 438, endPoint x: 668, endPoint y: 264, distance: 300.5
click at [668, 264] on quentale-workspace at bounding box center [512, 240] width 1025 height 480
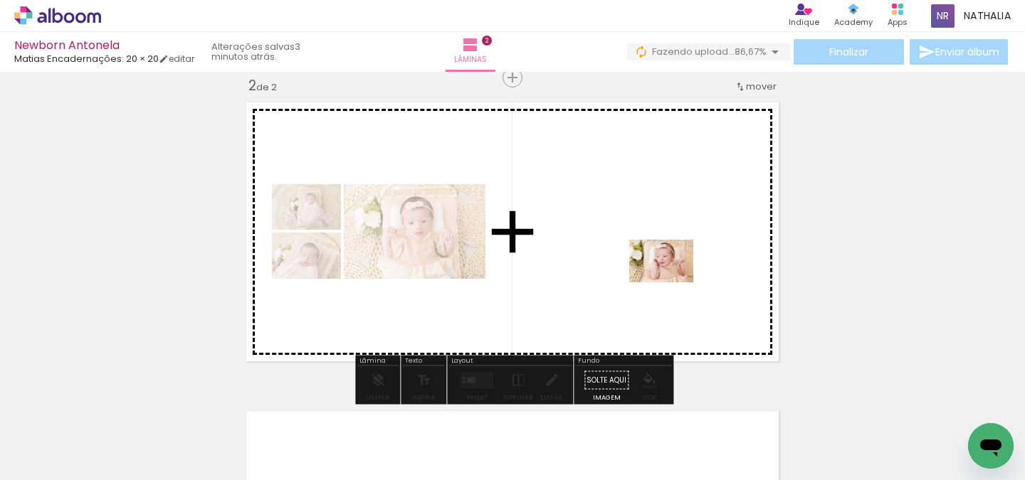
click at [672, 281] on quentale-workspace at bounding box center [512, 240] width 1025 height 480
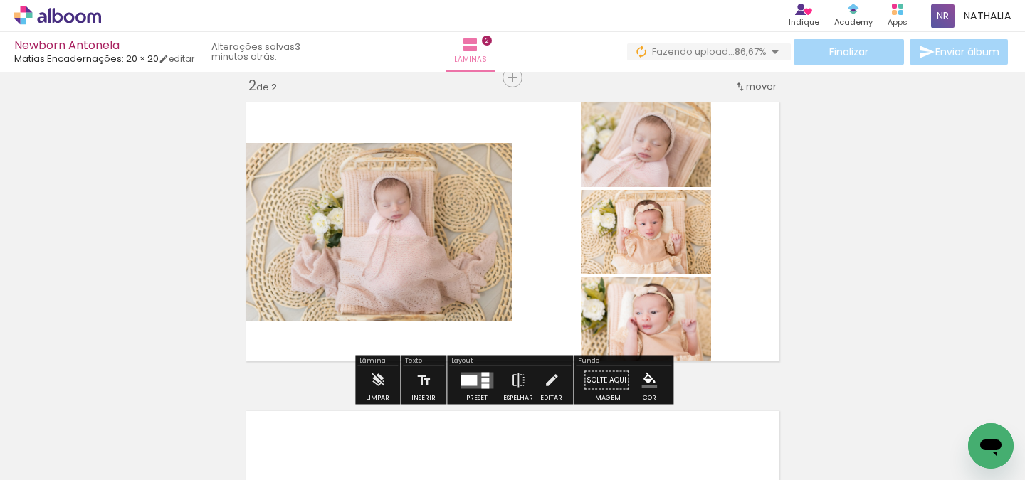
click at [458, 383] on div at bounding box center [477, 380] width 38 height 28
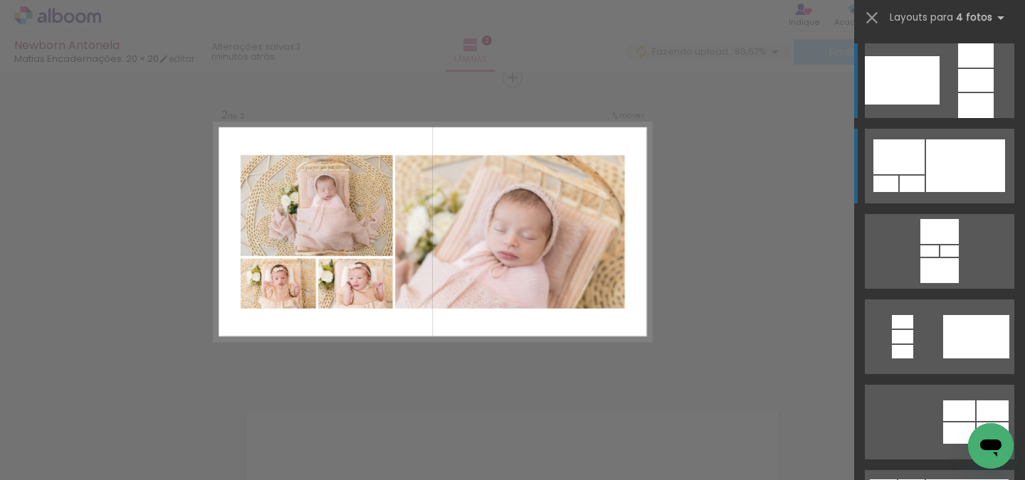
click at [929, 150] on div at bounding box center [965, 165] width 79 height 53
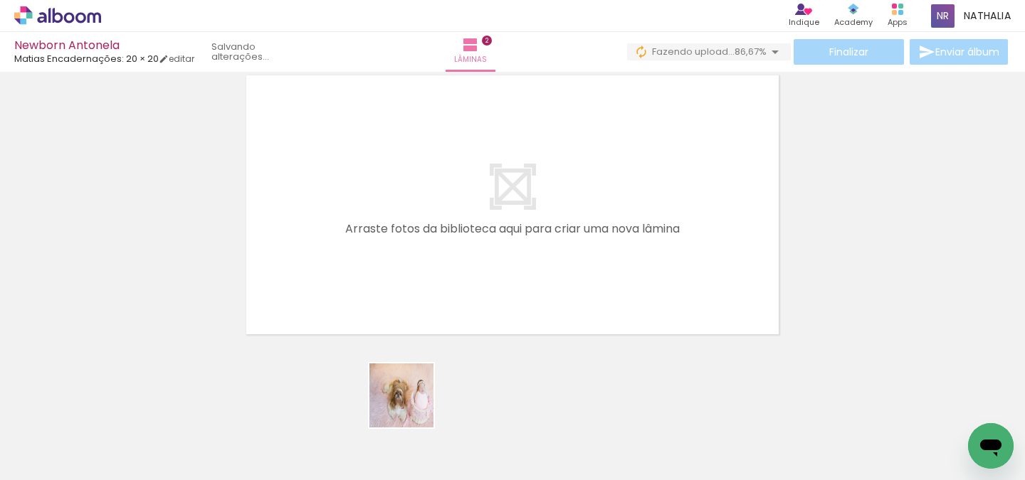
drag, startPoint x: 413, startPoint y: 445, endPoint x: 390, endPoint y: 324, distance: 123.8
click at [390, 324] on quentale-workspace at bounding box center [512, 240] width 1025 height 480
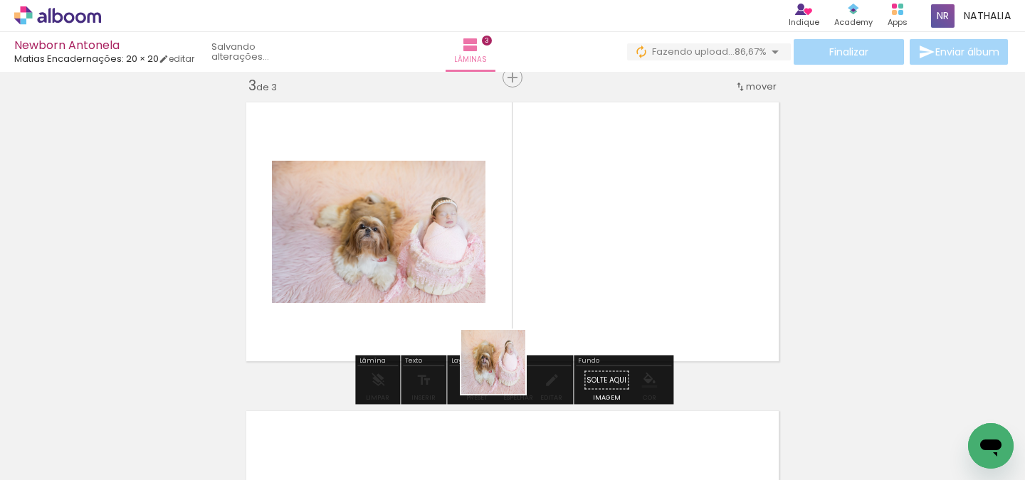
drag, startPoint x: 485, startPoint y: 433, endPoint x: 565, endPoint y: 275, distance: 176.3
click at [565, 275] on quentale-workspace at bounding box center [512, 240] width 1025 height 480
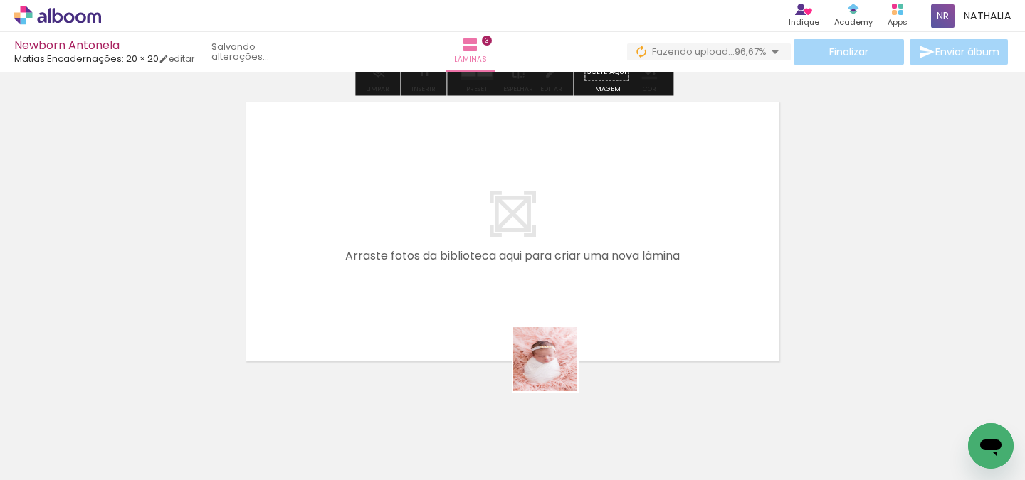
drag, startPoint x: 622, startPoint y: 442, endPoint x: 460, endPoint y: 268, distance: 237.7
click at [460, 268] on quentale-workspace at bounding box center [512, 240] width 1025 height 480
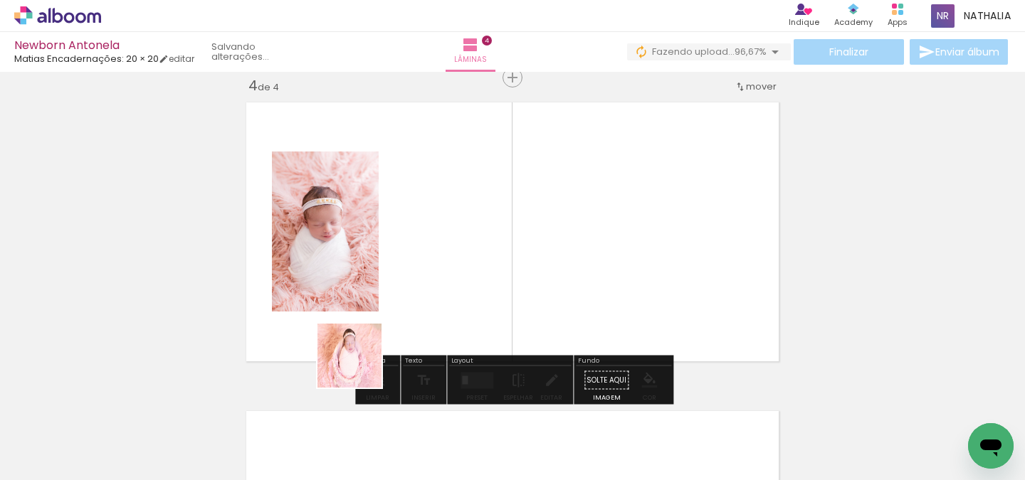
drag, startPoint x: 307, startPoint y: 441, endPoint x: 426, endPoint y: 317, distance: 171.6
click at [426, 317] on quentale-workspace at bounding box center [512, 240] width 1025 height 480
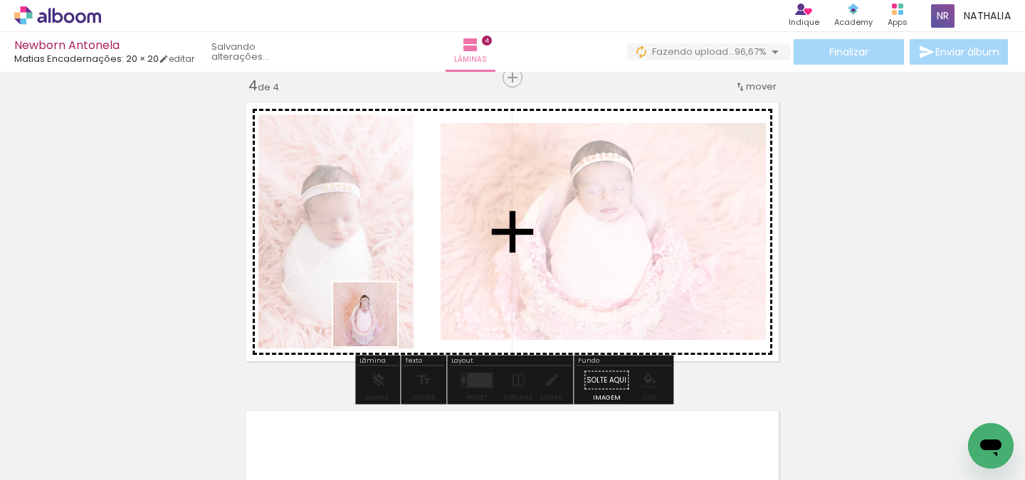
drag, startPoint x: 222, startPoint y: 439, endPoint x: 376, endPoint y: 325, distance: 191.3
click at [376, 325] on quentale-workspace at bounding box center [512, 240] width 1025 height 480
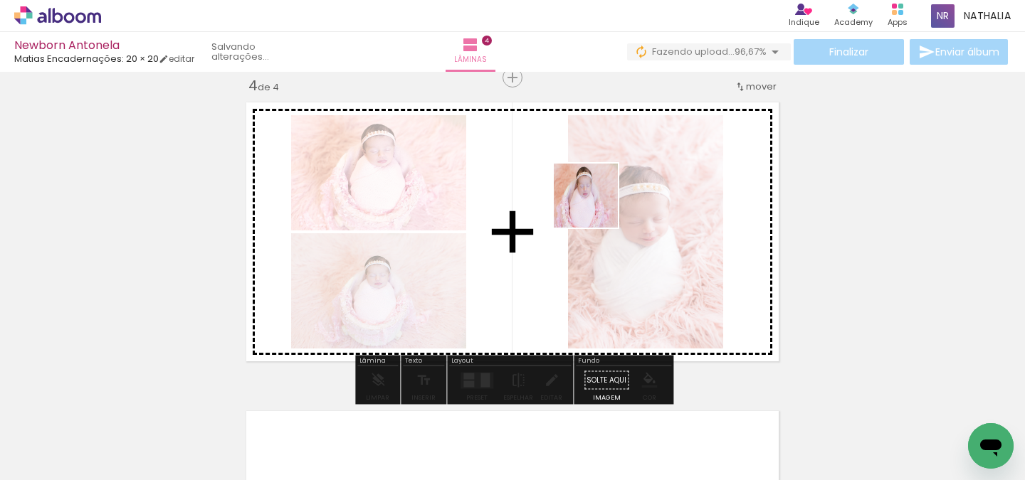
drag, startPoint x: 145, startPoint y: 451, endPoint x: 632, endPoint y: 204, distance: 546.1
click at [632, 204] on quentale-workspace at bounding box center [512, 240] width 1025 height 480
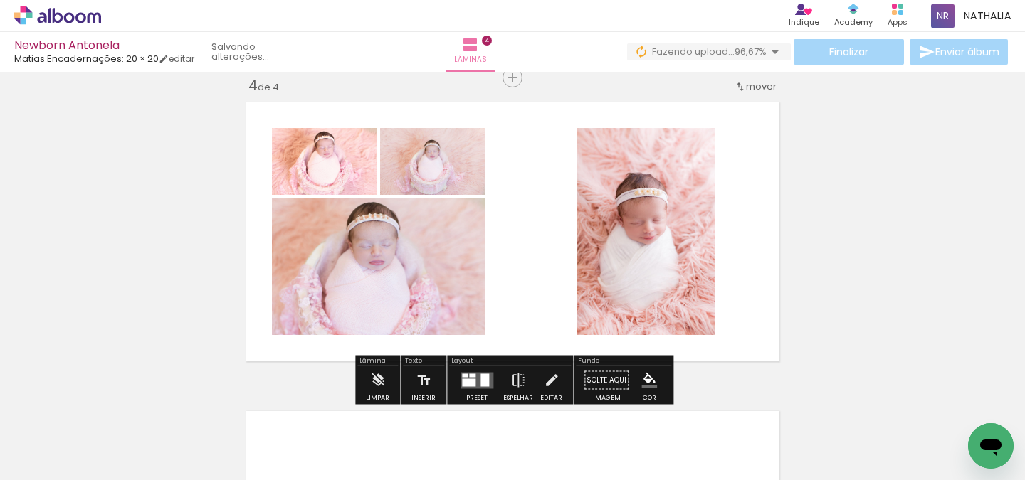
click at [468, 379] on div at bounding box center [469, 383] width 14 height 8
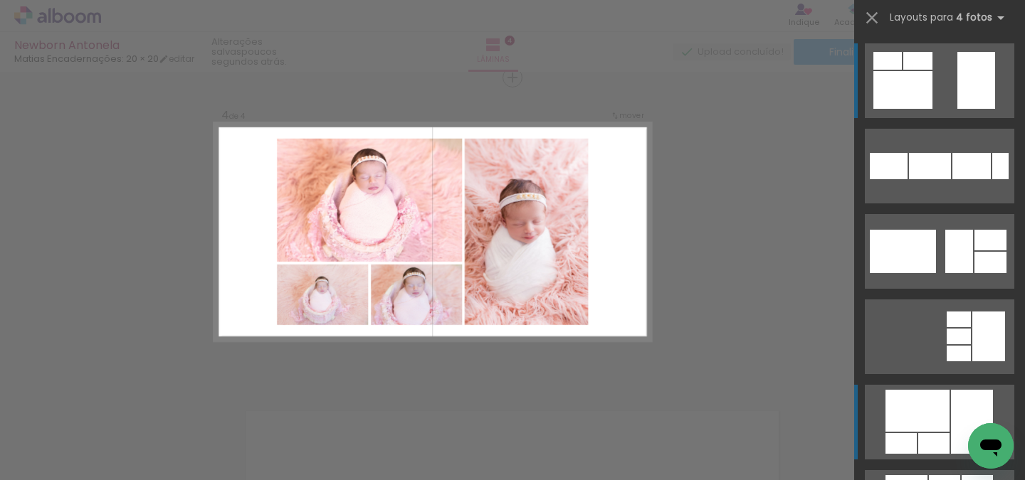
click at [942, 404] on div at bounding box center [917, 411] width 64 height 42
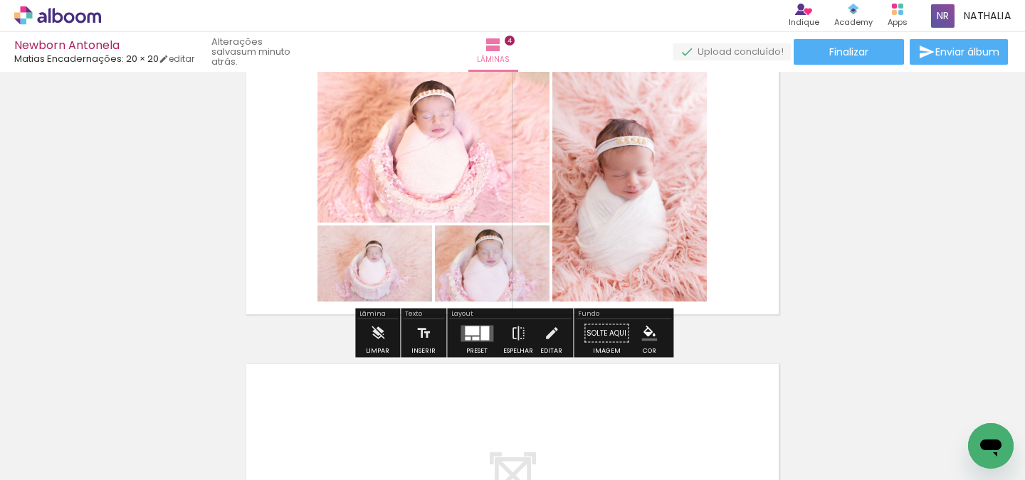
scroll to position [1018, 0]
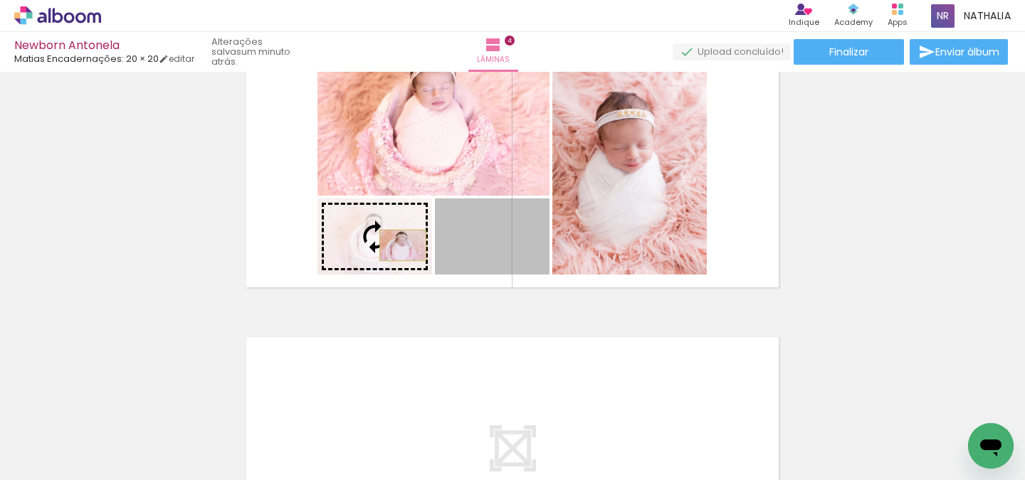
drag, startPoint x: 502, startPoint y: 253, endPoint x: 403, endPoint y: 246, distance: 99.2
click at [0, 0] on slot at bounding box center [0, 0] width 0 height 0
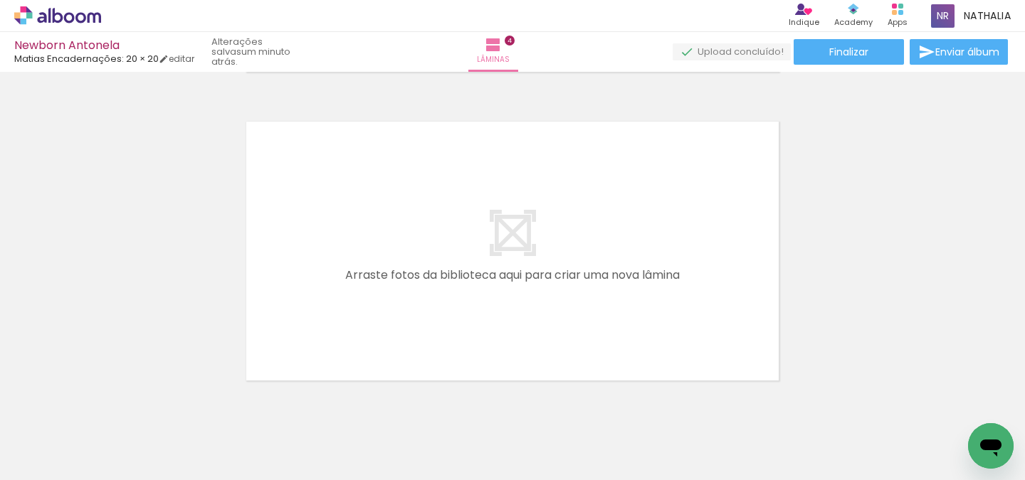
scroll to position [0, 500]
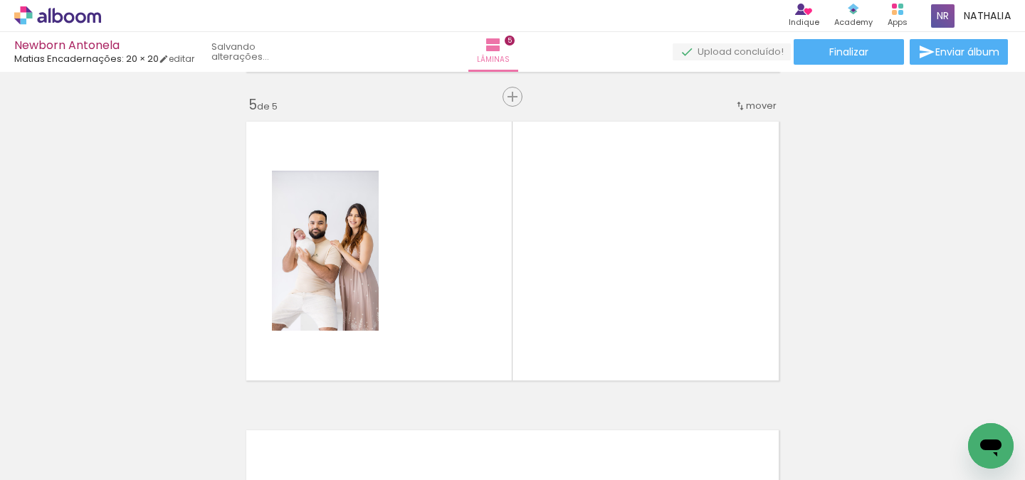
drag, startPoint x: 626, startPoint y: 440, endPoint x: 436, endPoint y: 294, distance: 239.6
click at [436, 294] on quentale-workspace at bounding box center [512, 240] width 1025 height 480
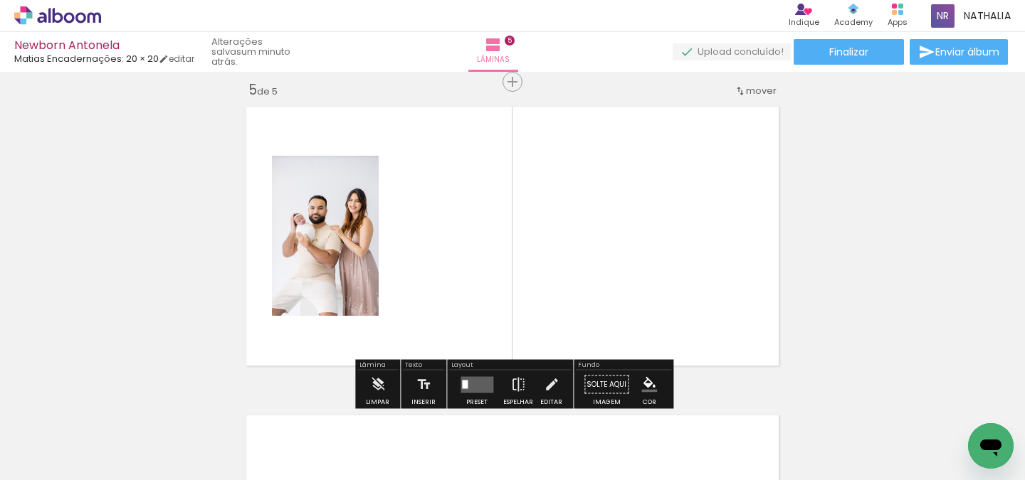
scroll to position [1253, 0]
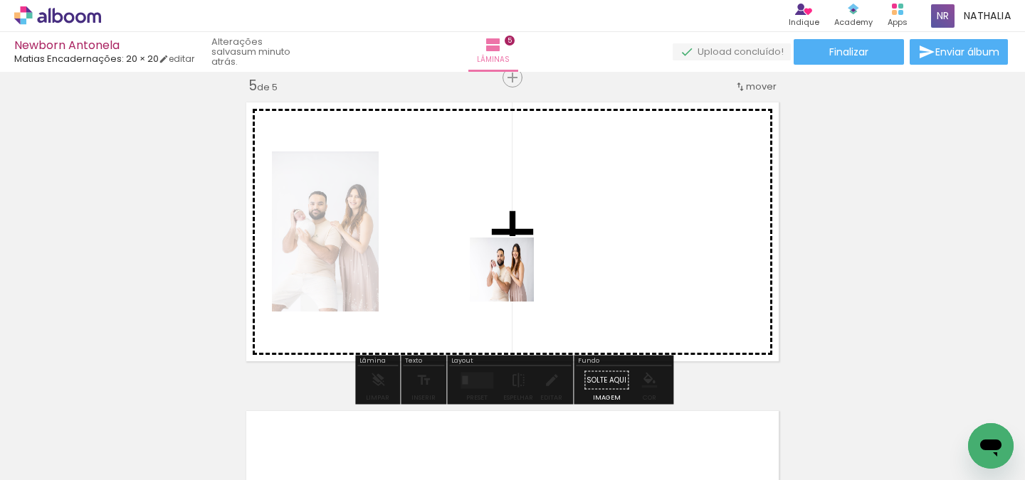
drag, startPoint x: 680, startPoint y: 424, endPoint x: 512, endPoint y: 280, distance: 221.0
click at [512, 280] on quentale-workspace at bounding box center [512, 240] width 1025 height 480
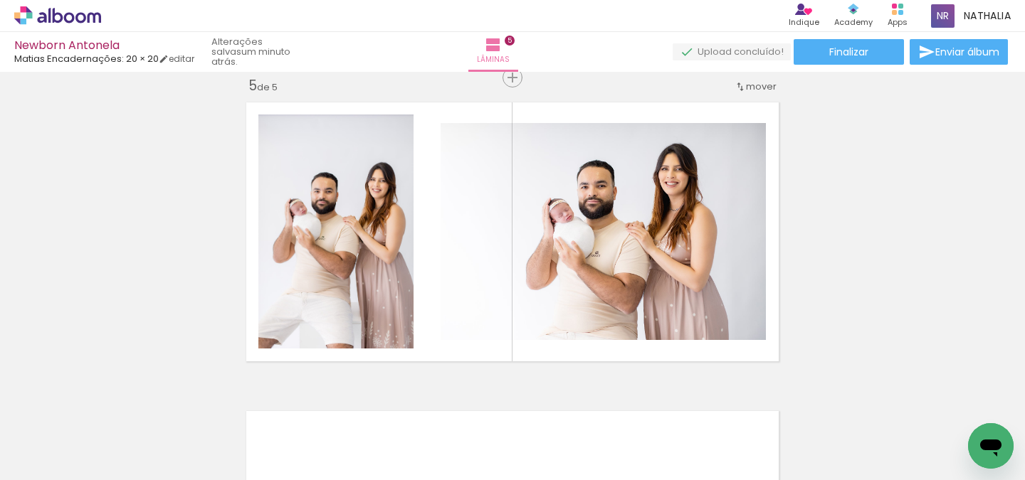
scroll to position [0, 734]
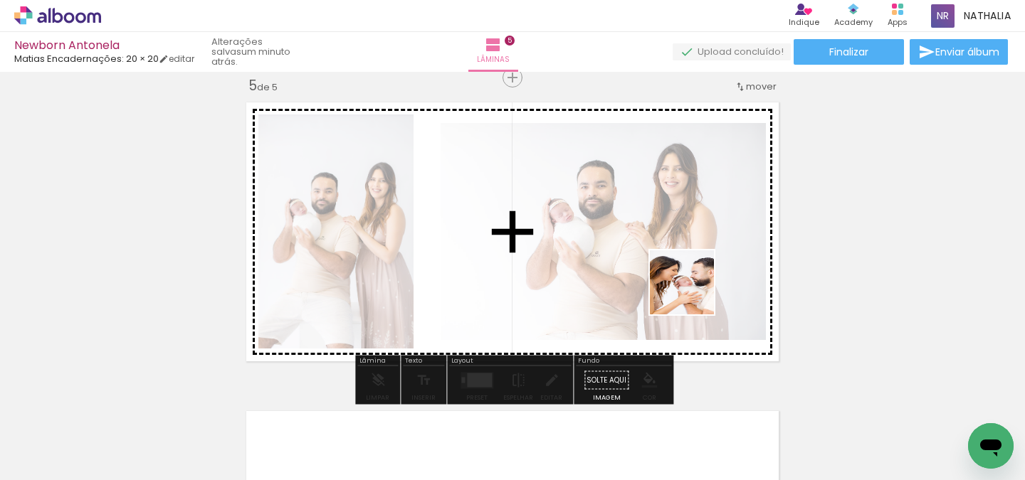
drag, startPoint x: 680, startPoint y: 447, endPoint x: 692, endPoint y: 293, distance: 154.2
click at [692, 293] on quentale-workspace at bounding box center [512, 240] width 1025 height 480
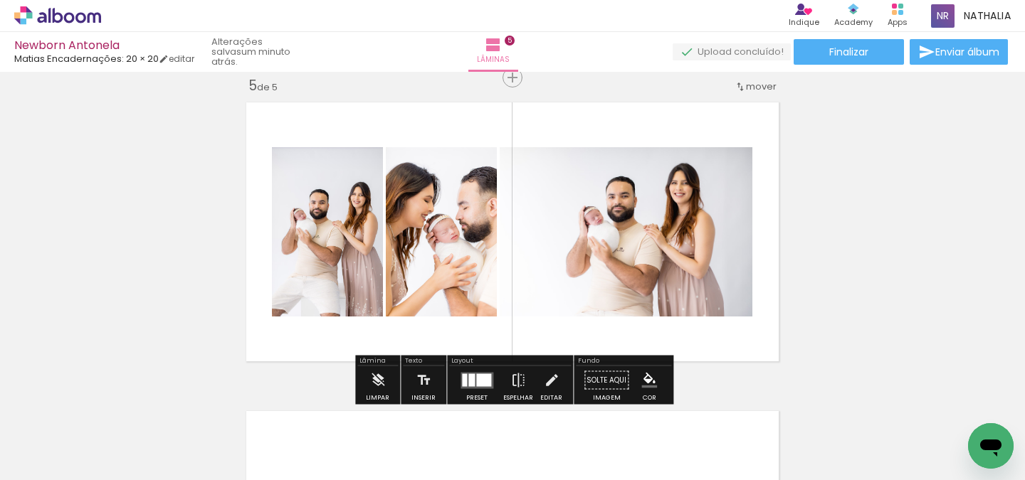
click at [468, 378] on div at bounding box center [471, 380] width 6 height 13
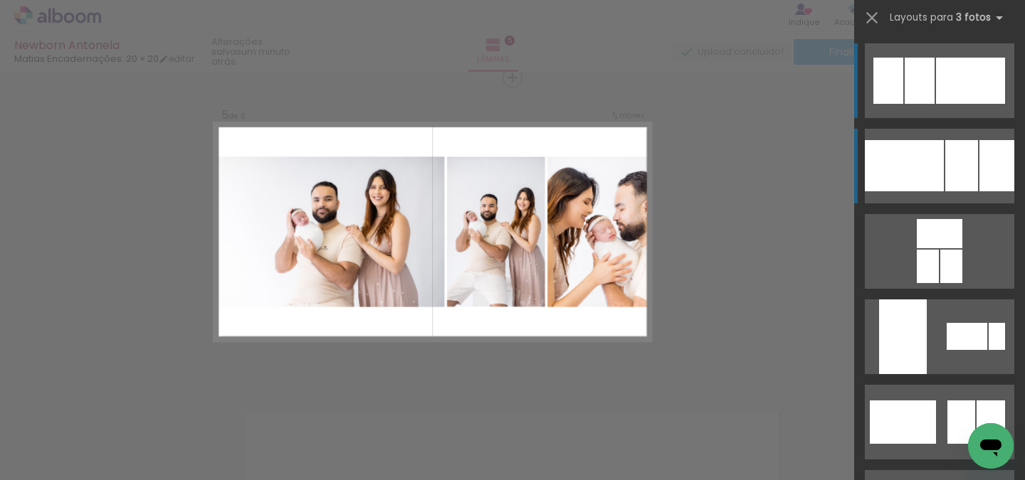
click at [944, 154] on quentale-layouter at bounding box center [939, 166] width 149 height 75
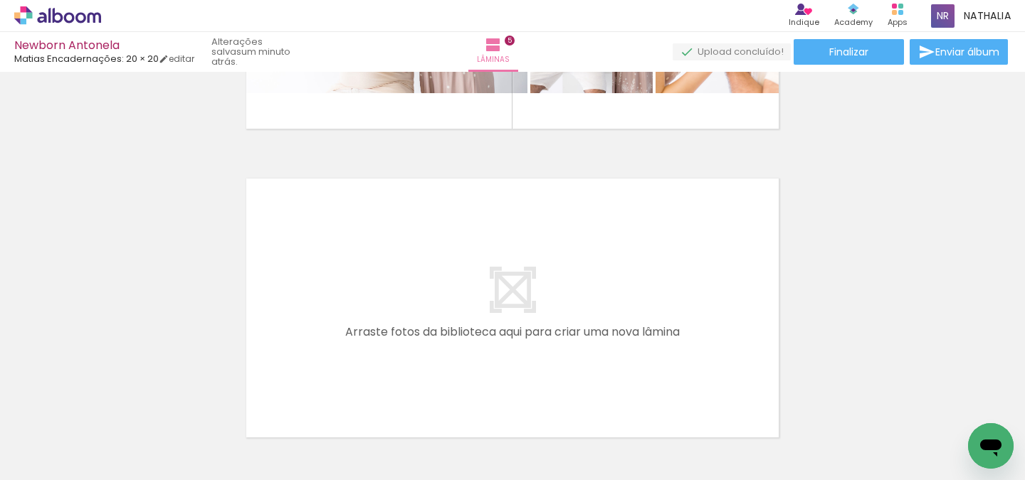
scroll to position [0, 532]
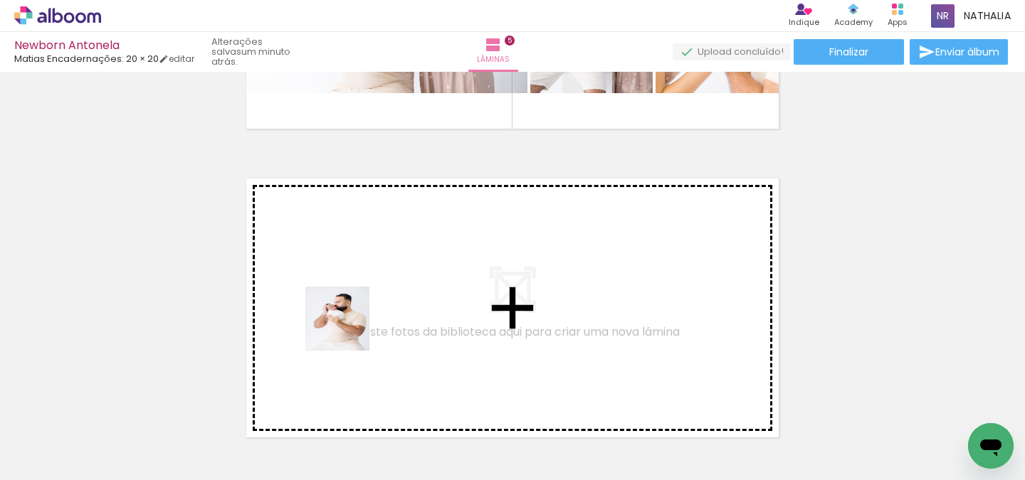
drag, startPoint x: 346, startPoint y: 456, endPoint x: 348, endPoint y: 329, distance: 126.7
click at [348, 329] on quentale-workspace at bounding box center [512, 240] width 1025 height 480
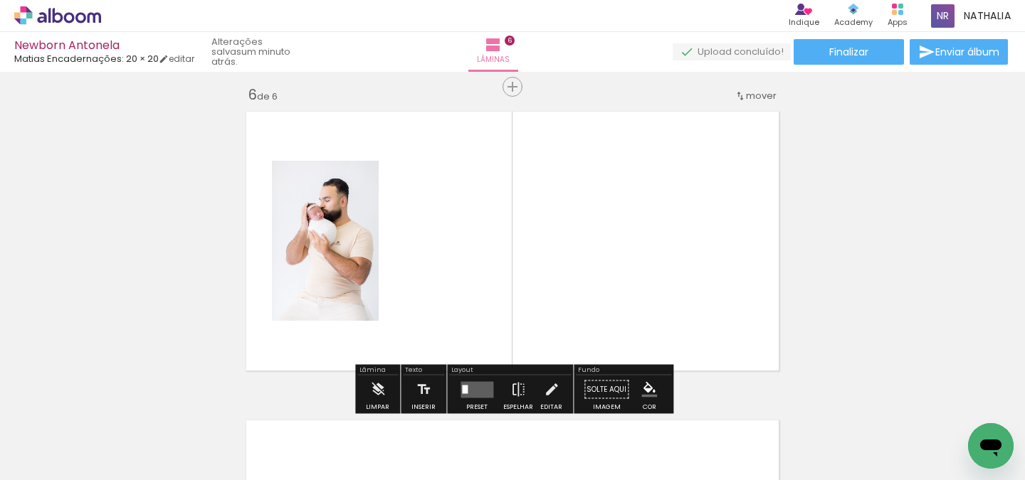
scroll to position [1562, 0]
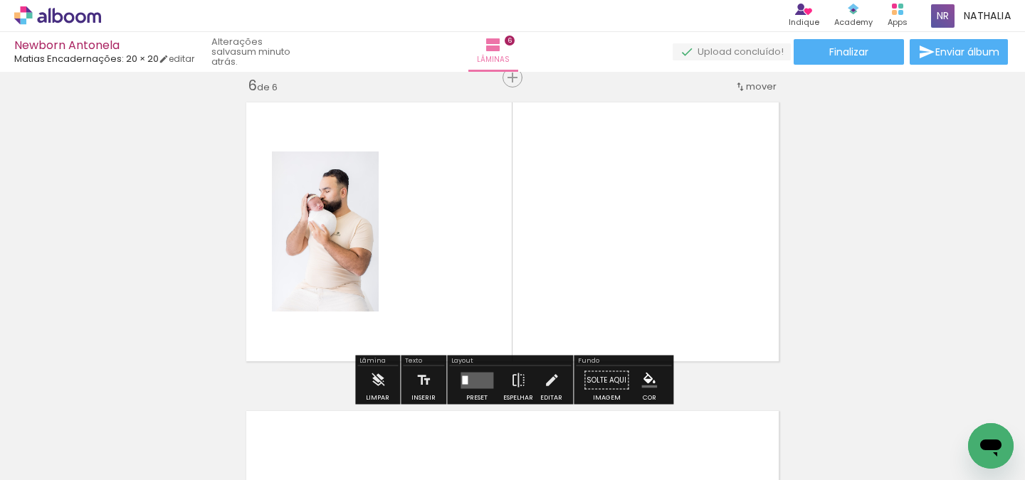
drag, startPoint x: 402, startPoint y: 433, endPoint x: 426, endPoint y: 305, distance: 131.1
click at [426, 305] on quentale-workspace at bounding box center [512, 240] width 1025 height 480
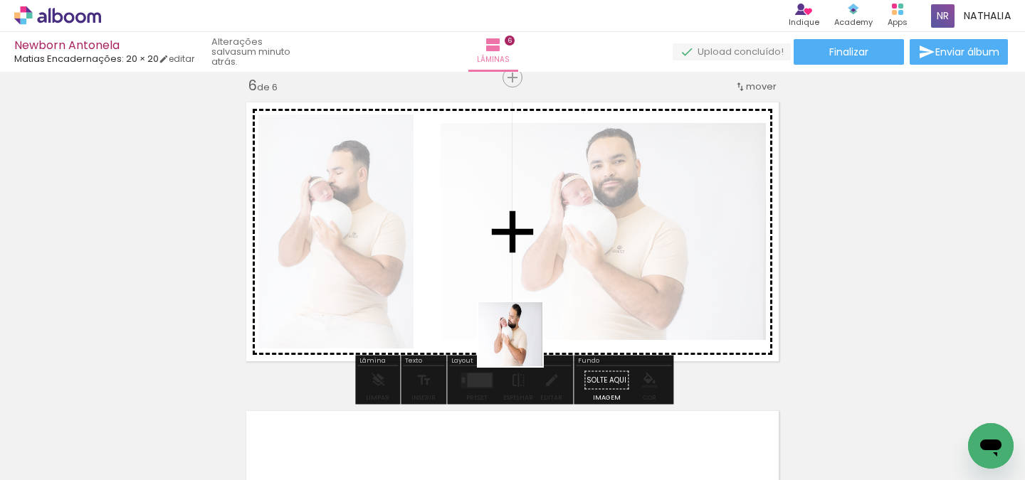
drag, startPoint x: 497, startPoint y: 438, endPoint x: 545, endPoint y: 317, distance: 130.3
click at [545, 317] on quentale-workspace at bounding box center [512, 240] width 1025 height 480
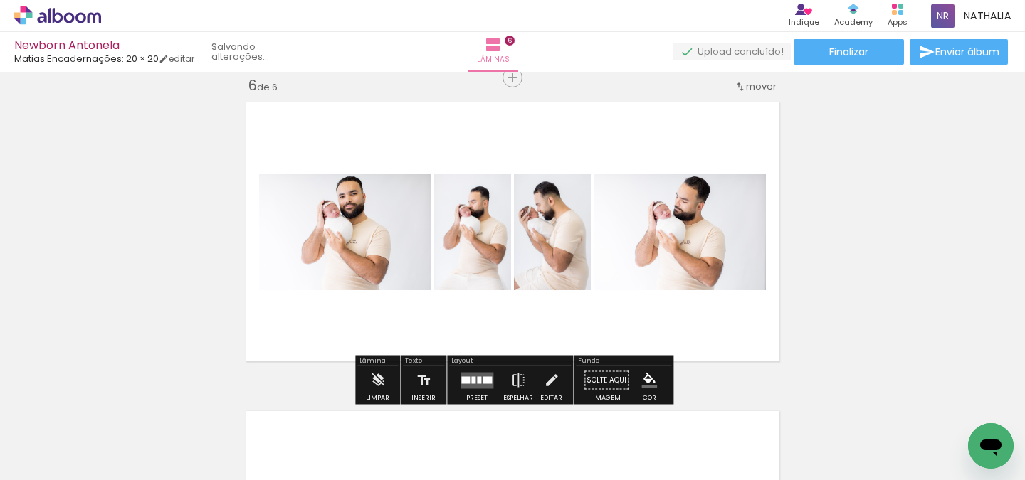
drag, startPoint x: 730, startPoint y: 433, endPoint x: 737, endPoint y: 302, distance: 130.4
click at [737, 302] on quentale-workspace at bounding box center [512, 240] width 1025 height 480
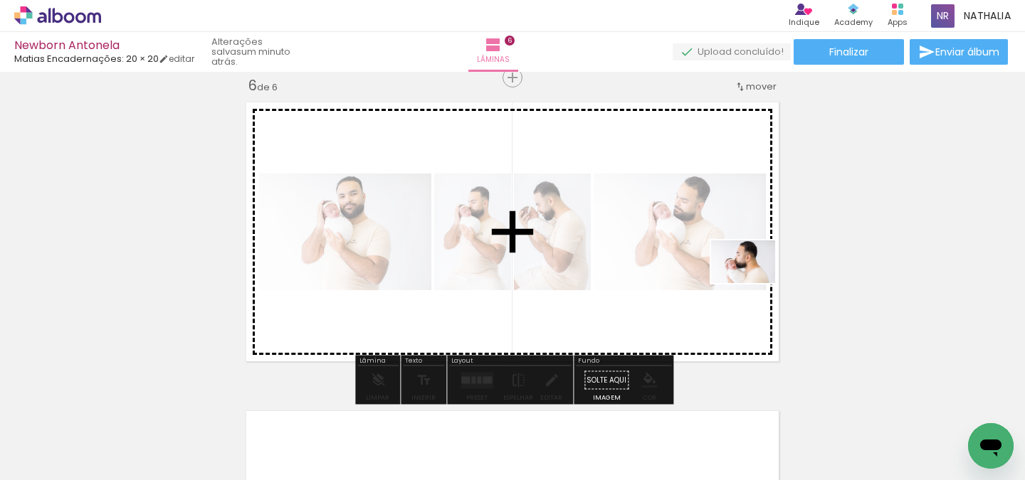
click at [754, 283] on quentale-workspace at bounding box center [512, 240] width 1025 height 480
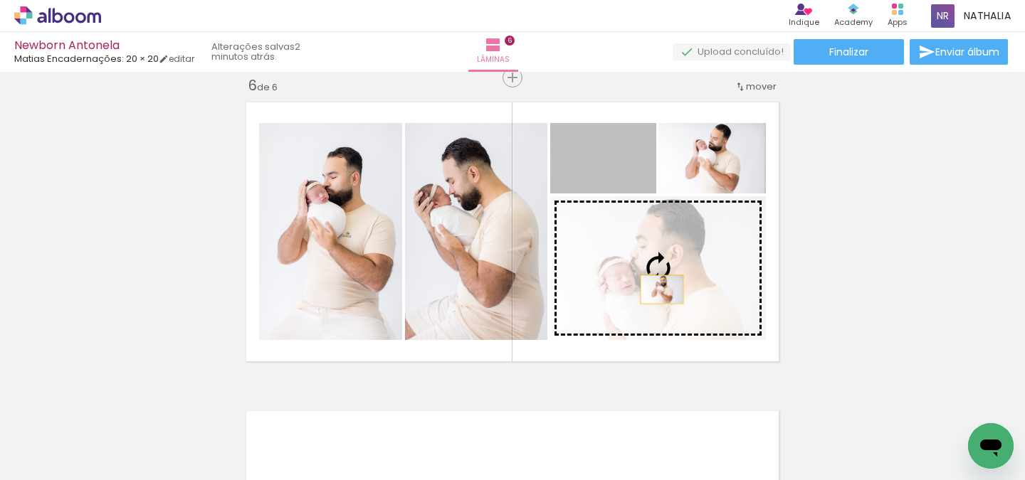
drag, startPoint x: 632, startPoint y: 169, endPoint x: 663, endPoint y: 290, distance: 124.1
click at [0, 0] on slot at bounding box center [0, 0] width 0 height 0
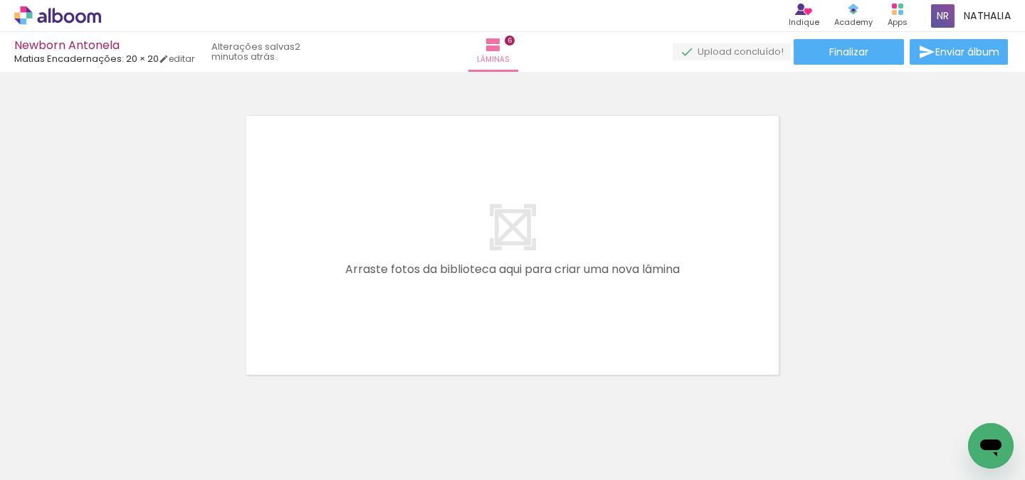
scroll to position [0, 1203]
click at [330, 326] on quentale-layouter at bounding box center [512, 245] width 547 height 273
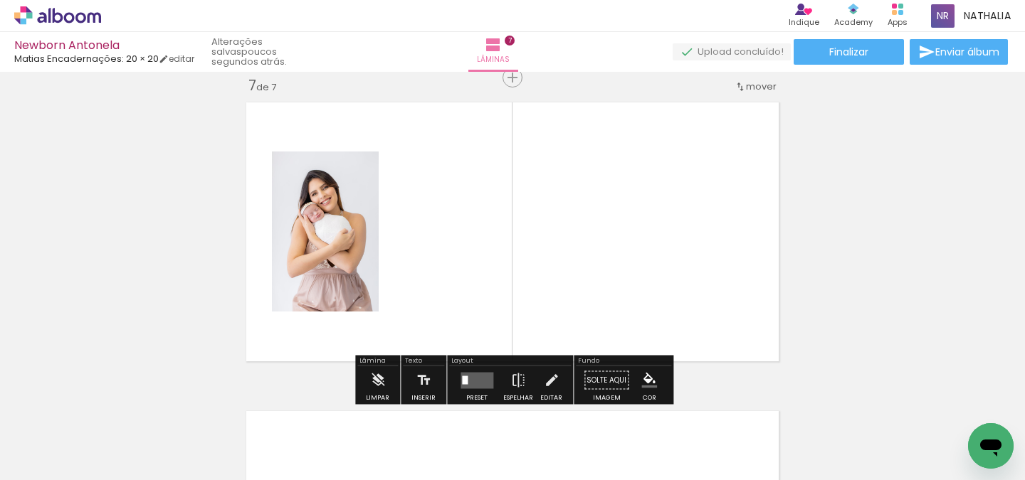
scroll to position [0, 1203]
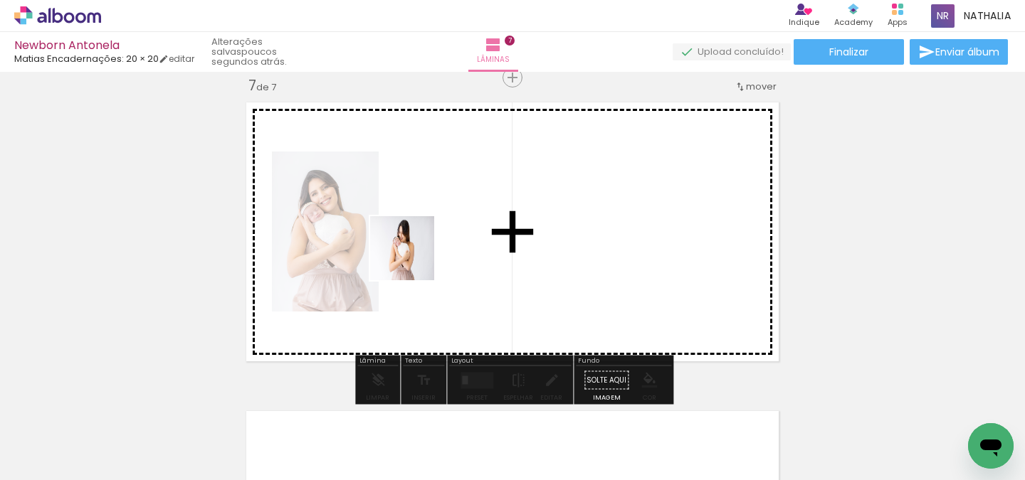
drag, startPoint x: 387, startPoint y: 413, endPoint x: 420, endPoint y: 241, distance: 175.3
click at [420, 241] on quentale-workspace at bounding box center [512, 240] width 1025 height 480
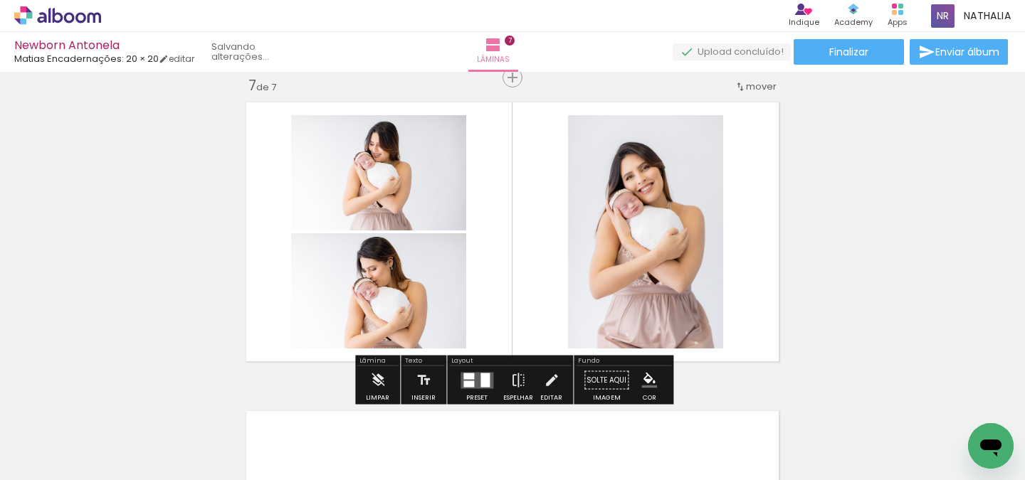
drag, startPoint x: 475, startPoint y: 428, endPoint x: 566, endPoint y: 305, distance: 153.7
click at [566, 305] on quentale-workspace at bounding box center [512, 240] width 1025 height 480
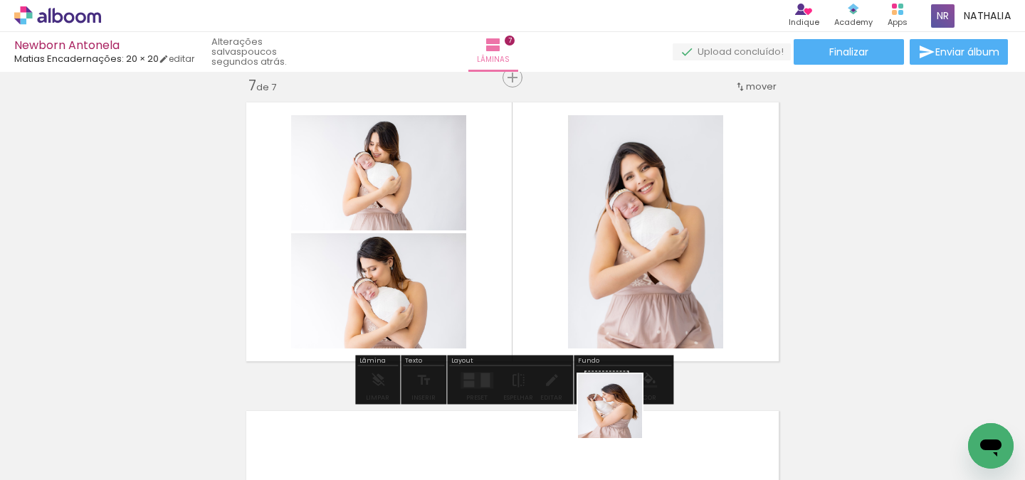
drag, startPoint x: 621, startPoint y: 436, endPoint x: 635, endPoint y: 317, distance: 120.4
click at [635, 317] on quentale-workspace at bounding box center [512, 240] width 1025 height 480
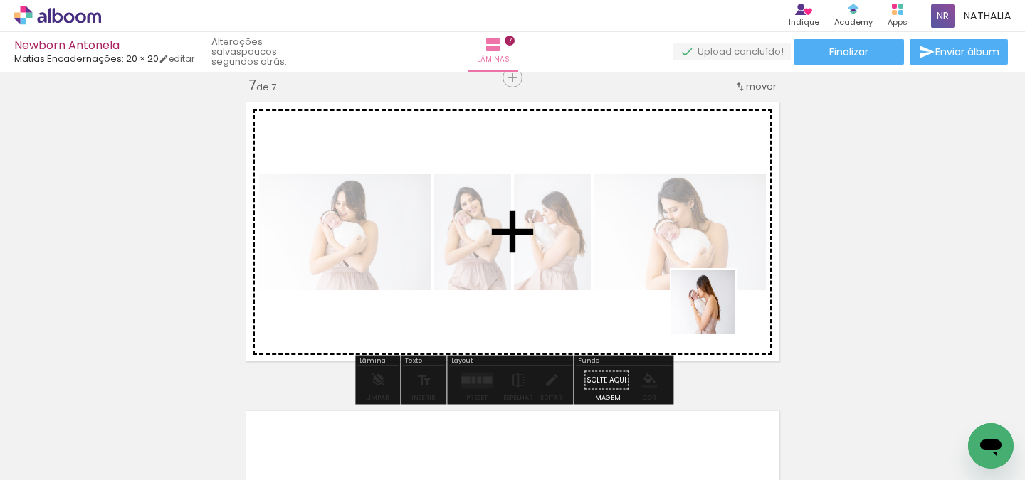
drag, startPoint x: 714, startPoint y: 438, endPoint x: 719, endPoint y: 292, distance: 145.3
click at [719, 292] on quentale-workspace at bounding box center [512, 240] width 1025 height 480
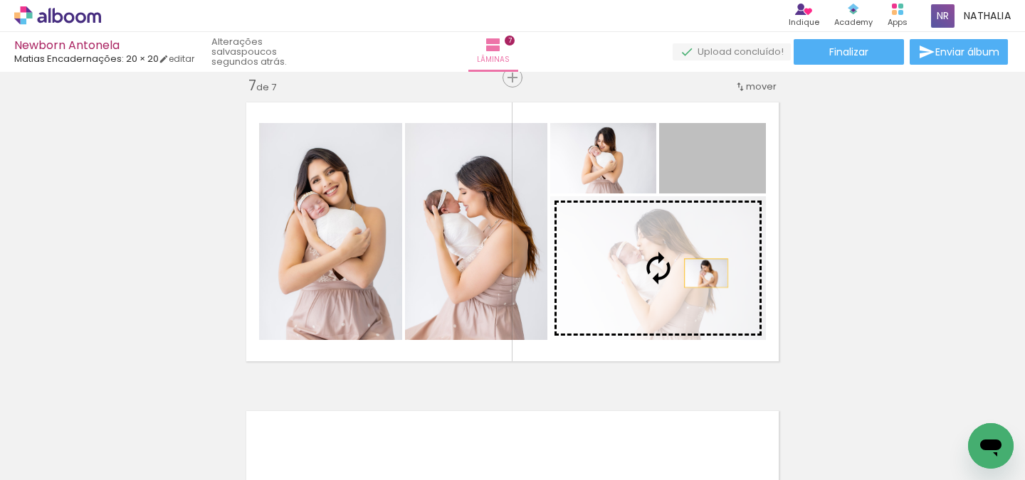
drag, startPoint x: 722, startPoint y: 164, endPoint x: 699, endPoint y: 292, distance: 129.5
click at [0, 0] on slot at bounding box center [0, 0] width 0 height 0
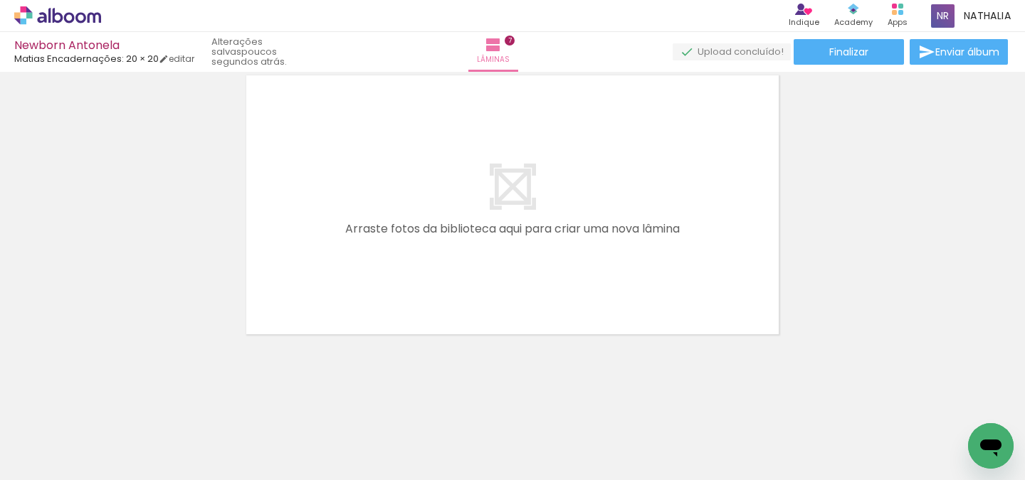
scroll to position [0, 0]
drag, startPoint x: 285, startPoint y: 431, endPoint x: 406, endPoint y: 221, distance: 242.3
click at [406, 221] on quentale-workspace at bounding box center [512, 240] width 1025 height 480
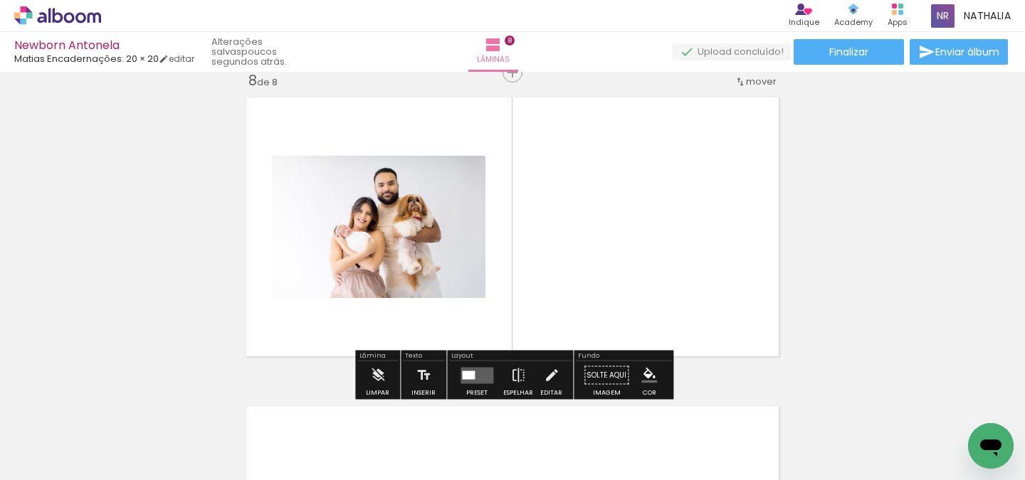
scroll to position [2180, 0]
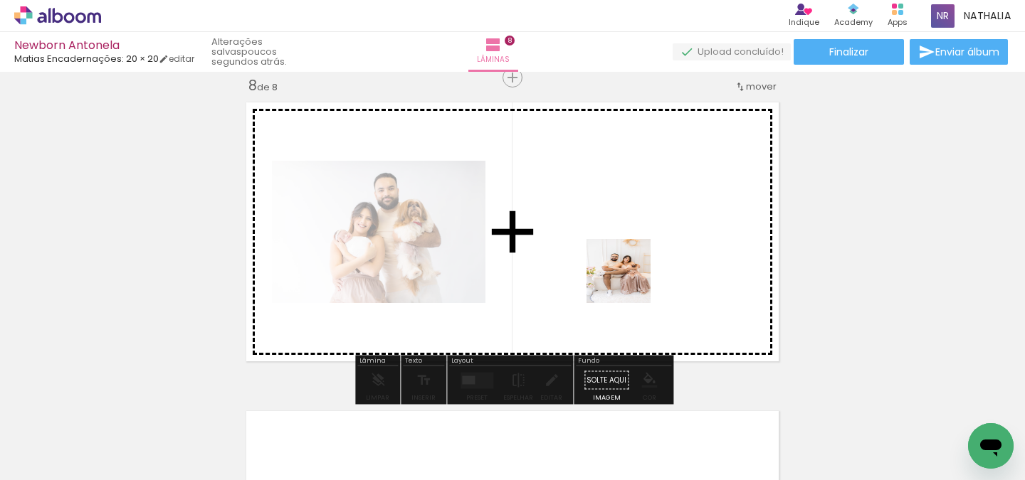
drag, startPoint x: 657, startPoint y: 444, endPoint x: 629, endPoint y: 280, distance: 166.7
click at [629, 280] on quentale-workspace at bounding box center [512, 240] width 1025 height 480
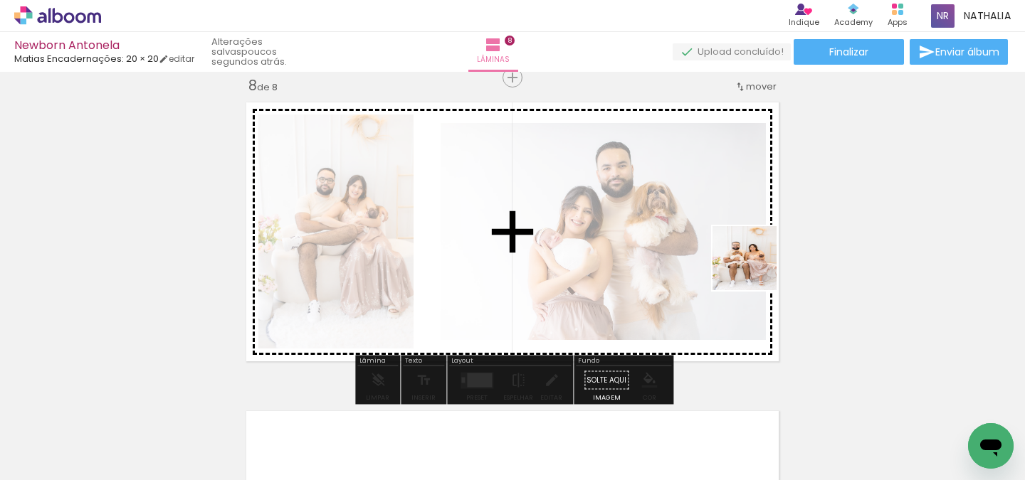
drag, startPoint x: 756, startPoint y: 431, endPoint x: 755, endPoint y: 262, distance: 168.7
click at [755, 262] on quentale-workspace at bounding box center [512, 240] width 1025 height 480
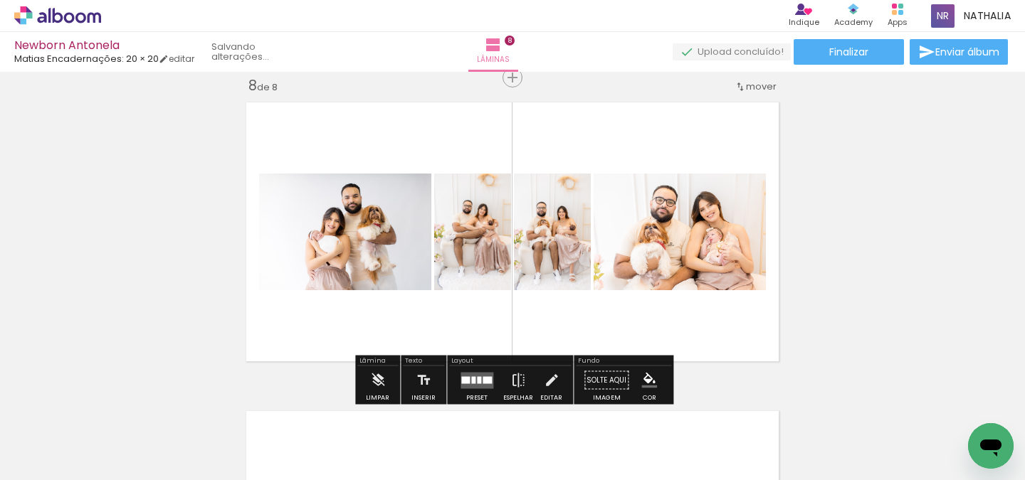
drag, startPoint x: 828, startPoint y: 448, endPoint x: 697, endPoint y: 320, distance: 182.7
click at [697, 320] on quentale-workspace at bounding box center [512, 240] width 1025 height 480
click at [484, 375] on quentale-layouter at bounding box center [476, 380] width 33 height 16
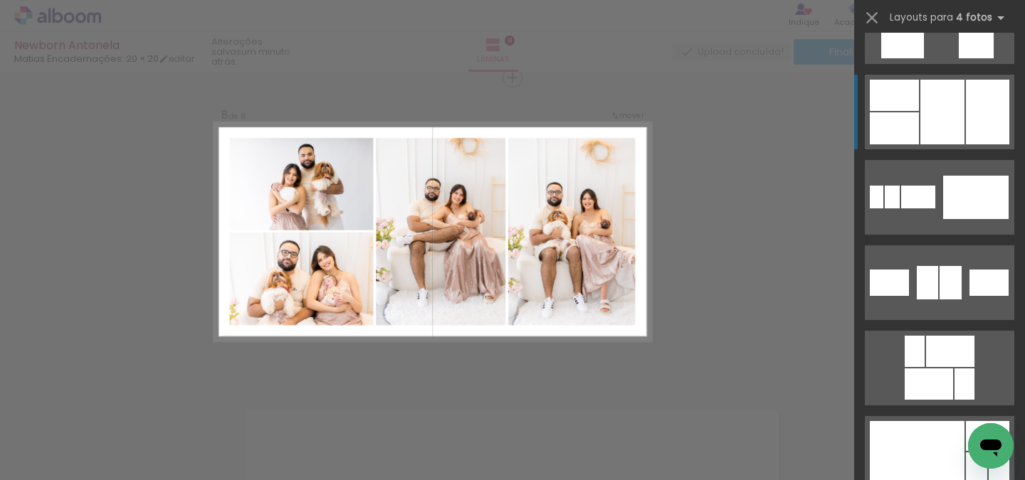
scroll to position [2923, 0]
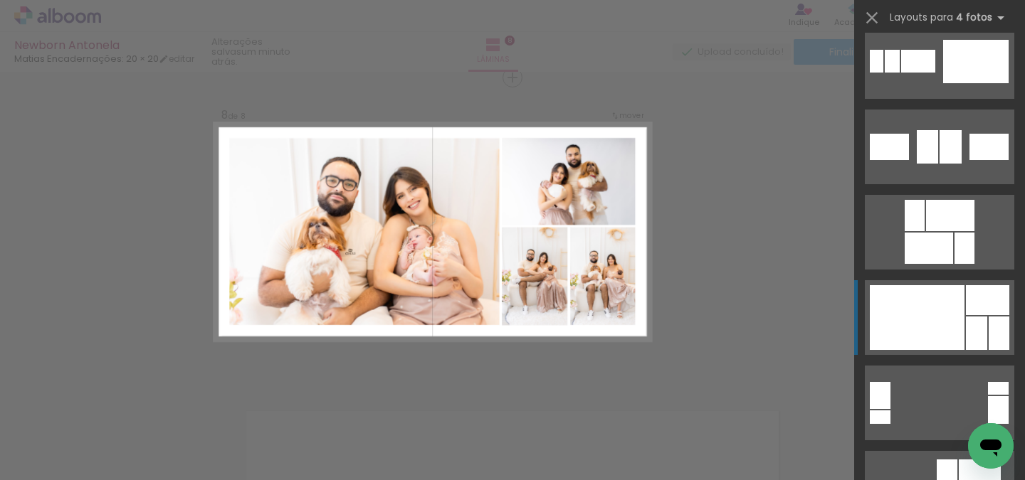
click at [935, 317] on div at bounding box center [917, 317] width 95 height 65
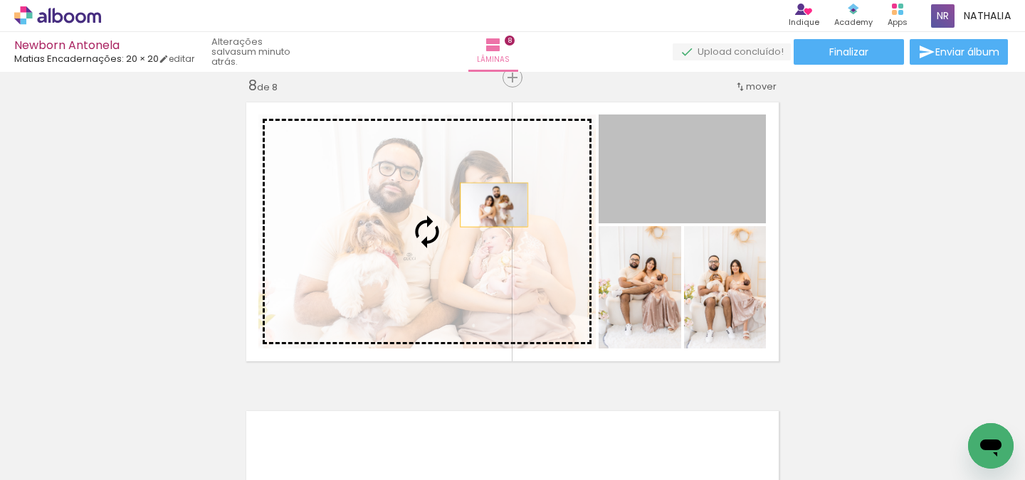
drag, startPoint x: 698, startPoint y: 179, endPoint x: 490, endPoint y: 206, distance: 209.6
click at [0, 0] on slot at bounding box center [0, 0] width 0 height 0
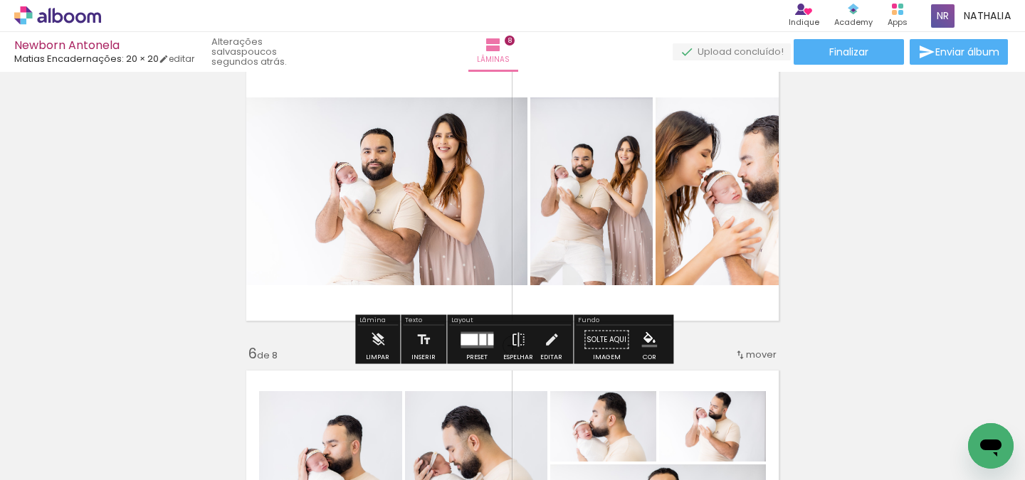
scroll to position [1293, 0]
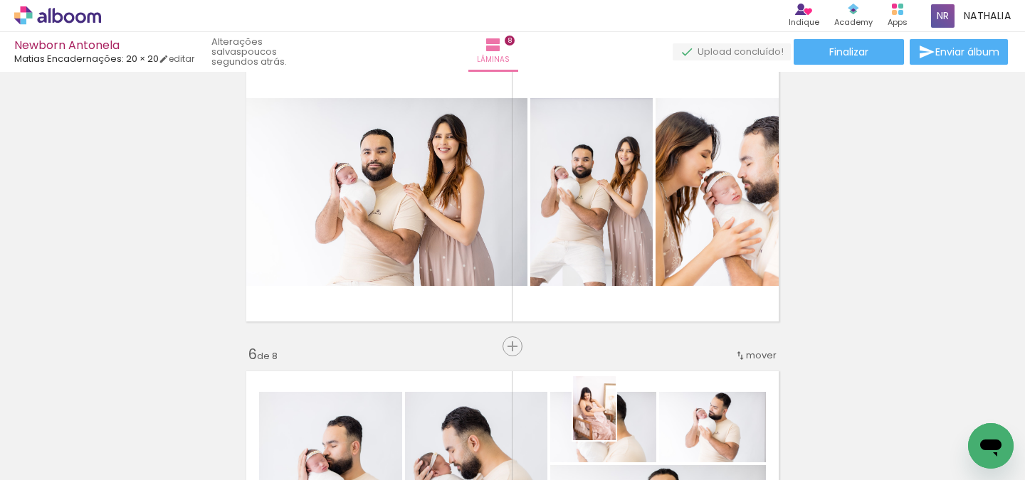
drag, startPoint x: 584, startPoint y: 457, endPoint x: 606, endPoint y: 446, distance: 25.2
click at [606, 446] on div at bounding box center [582, 432] width 47 height 70
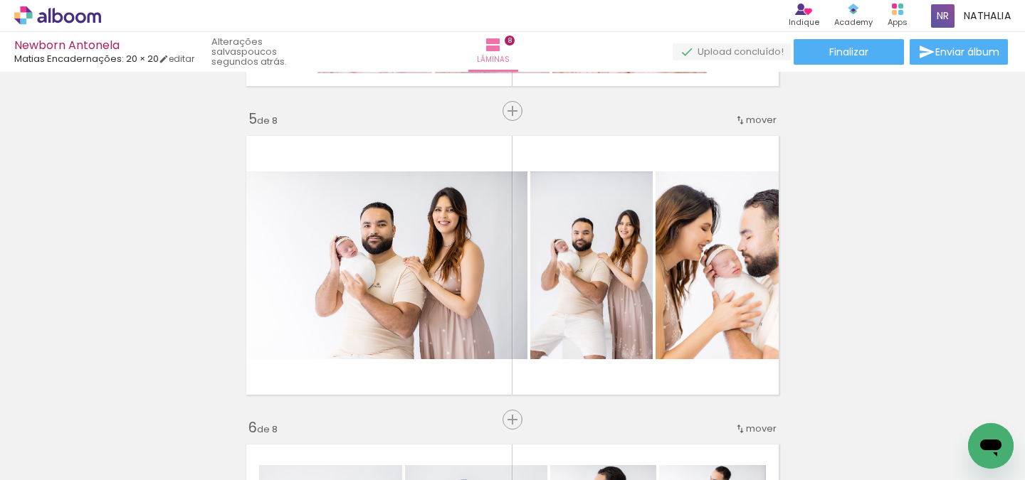
scroll to position [1226, 0]
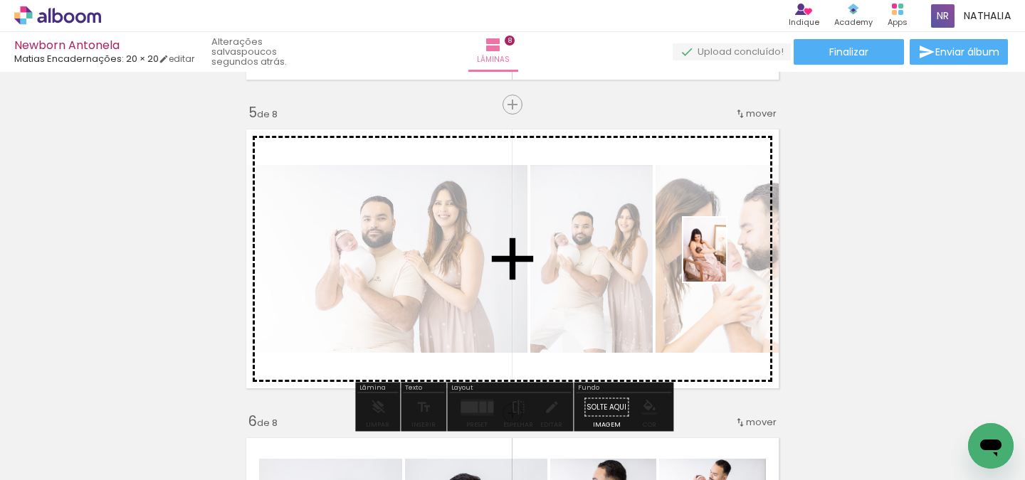
drag, startPoint x: 591, startPoint y: 455, endPoint x: 749, endPoint y: 249, distance: 259.3
click at [749, 249] on quentale-workspace at bounding box center [512, 240] width 1025 height 480
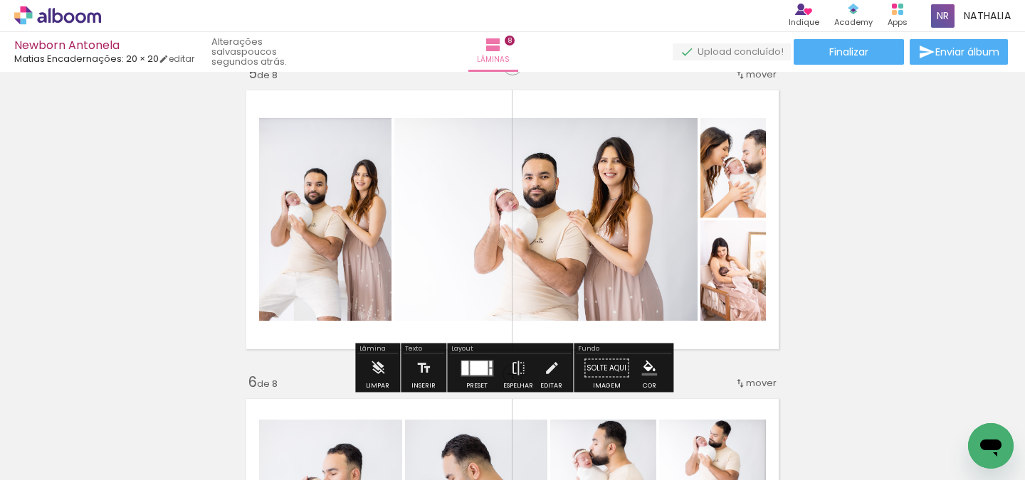
scroll to position [1272, 0]
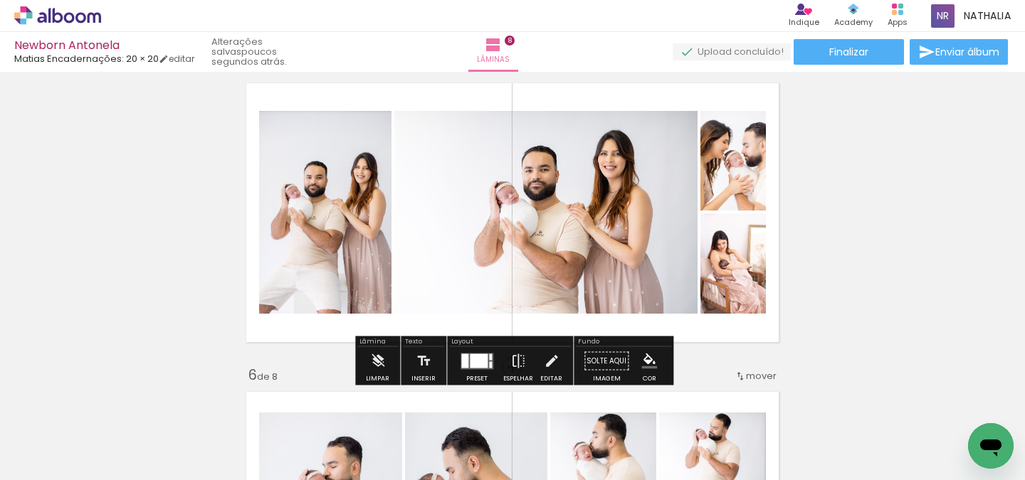
click at [490, 356] on quentale-layouter at bounding box center [476, 361] width 33 height 16
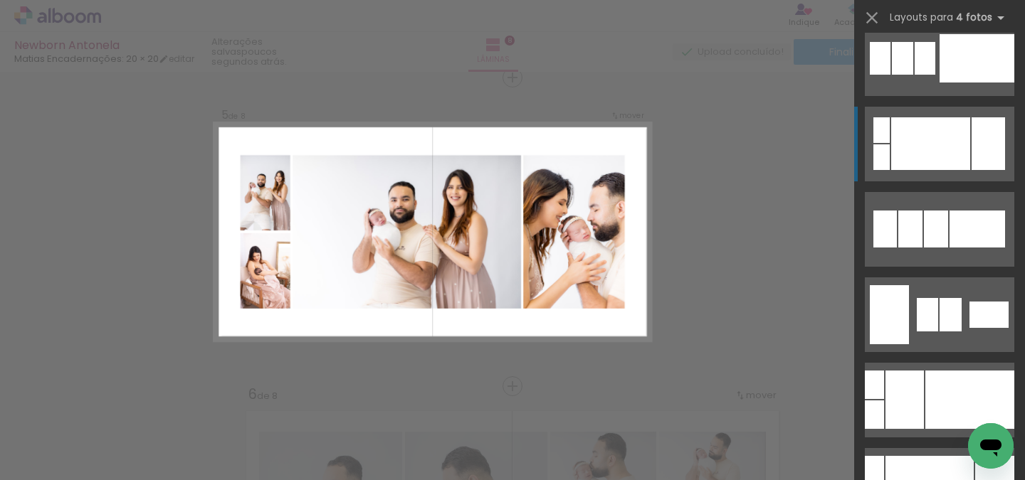
scroll to position [146, 0]
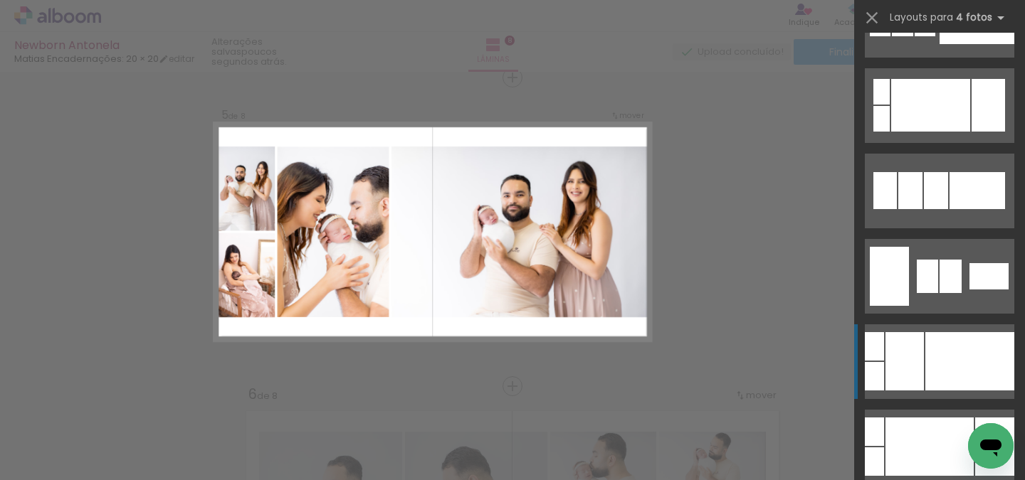
click at [913, 390] on div at bounding box center [904, 361] width 38 height 58
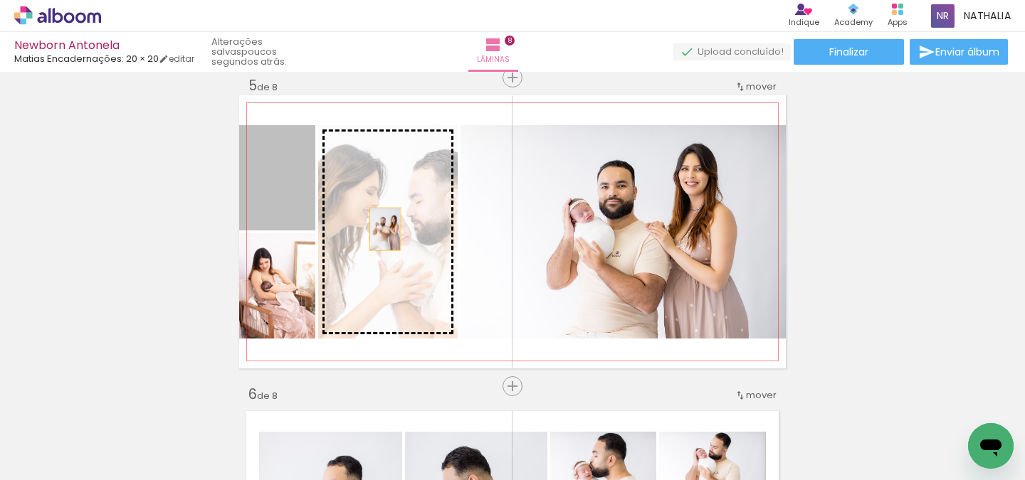
drag, startPoint x: 293, startPoint y: 205, endPoint x: 385, endPoint y: 230, distance: 95.1
click at [0, 0] on slot at bounding box center [0, 0] width 0 height 0
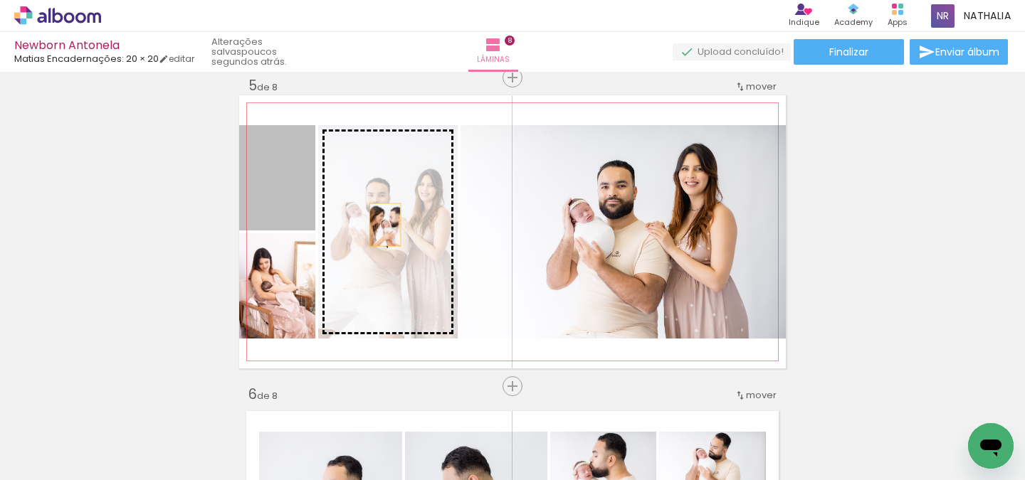
drag, startPoint x: 293, startPoint y: 205, endPoint x: 394, endPoint y: 237, distance: 106.0
click at [0, 0] on slot at bounding box center [0, 0] width 0 height 0
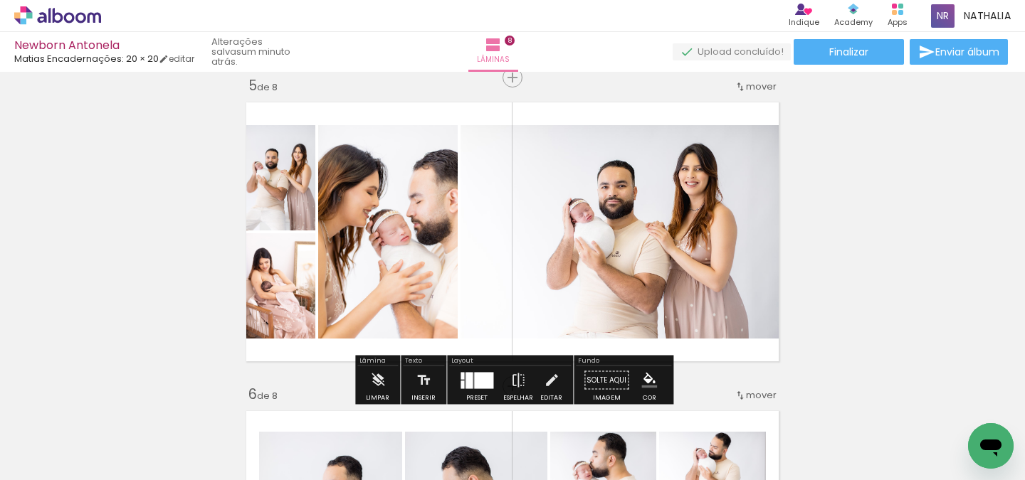
click at [310, 282] on quentale-photo at bounding box center [277, 285] width 76 height 105
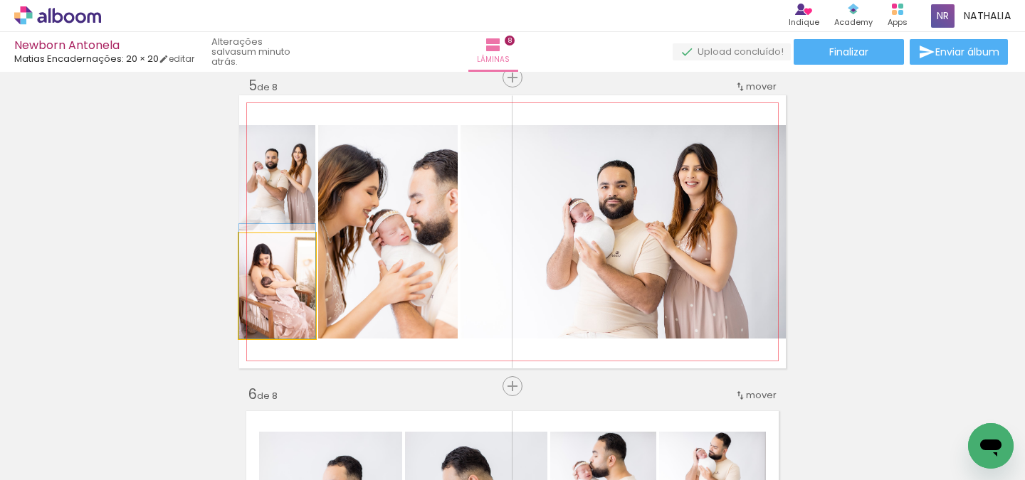
drag, startPoint x: 289, startPoint y: 302, endPoint x: 290, endPoint y: 290, distance: 12.9
click at [290, 295] on div at bounding box center [277, 281] width 76 height 115
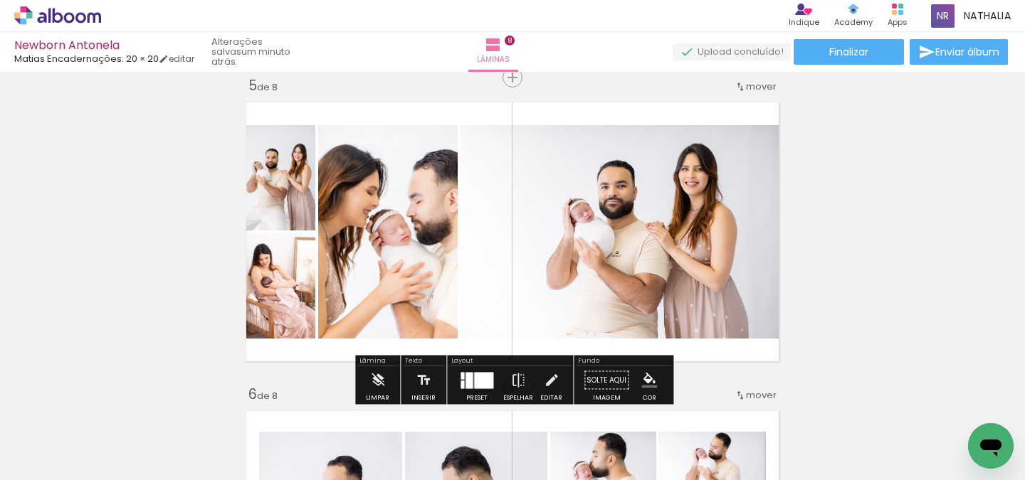
click at [838, 191] on div "Inserir lâmina 1 de 8 Inserir lâmina 2 de 8 Inserir lâmina 3 de 8 Inserir lâmin…" at bounding box center [512, 214] width 1025 height 2780
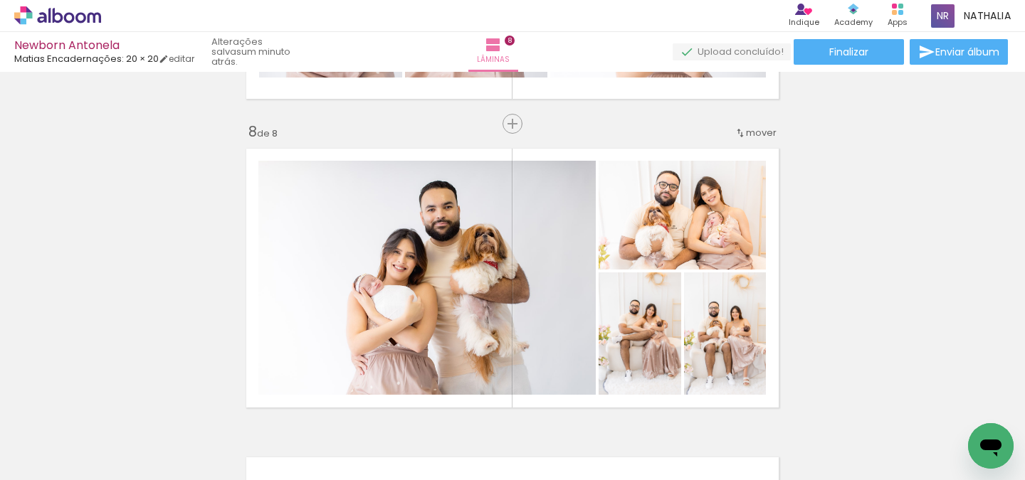
scroll to position [2133, 0]
click at [941, 59] on paper-button "Enviar álbum" at bounding box center [958, 52] width 98 height 26
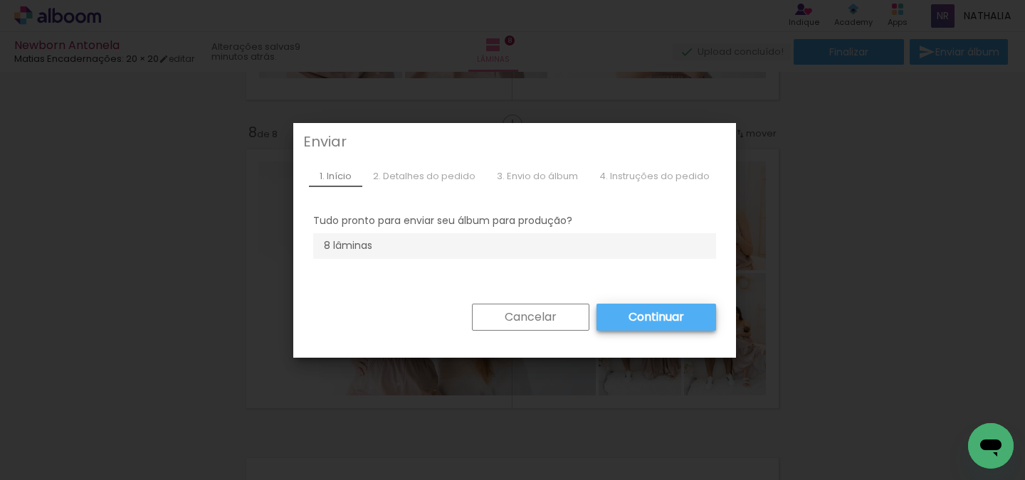
click at [0, 0] on slot "Continuar" at bounding box center [0, 0] width 0 height 0
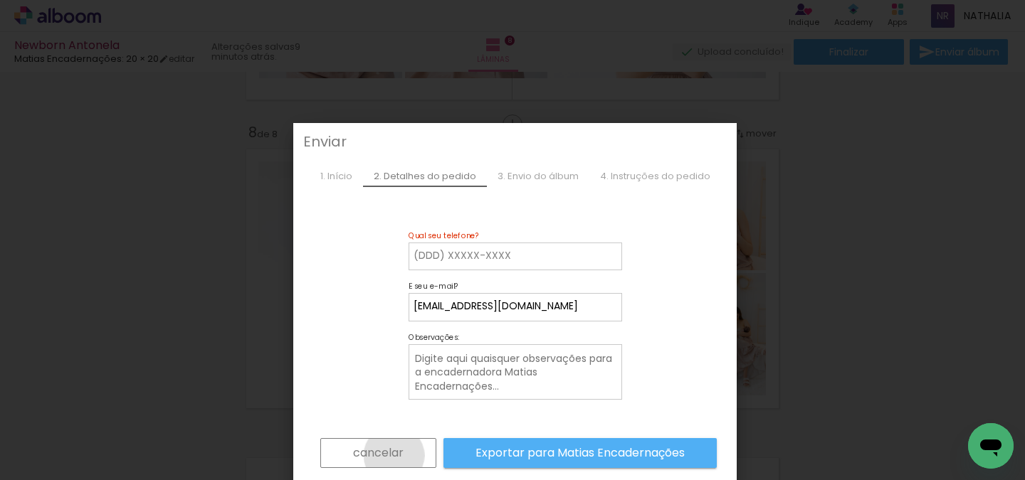
click at [0, 0] on slot "cancelar" at bounding box center [0, 0] width 0 height 0
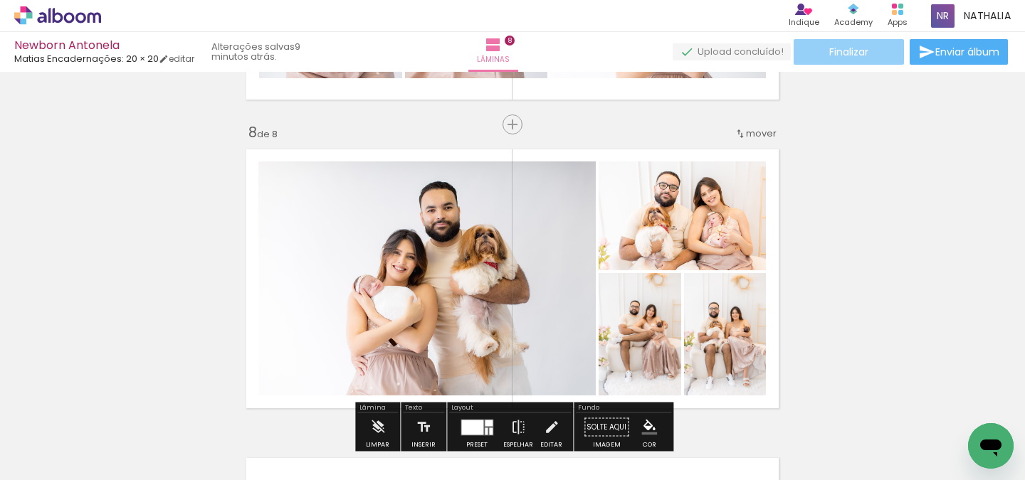
click at [876, 49] on paper-button "Finalizar" at bounding box center [848, 52] width 110 height 26
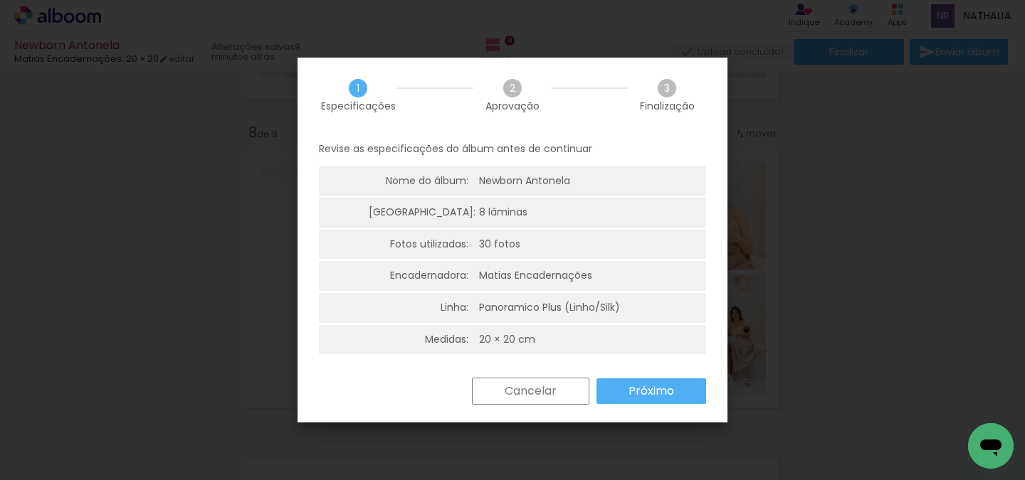
click at [0, 0] on slot "Próximo" at bounding box center [0, 0] width 0 height 0
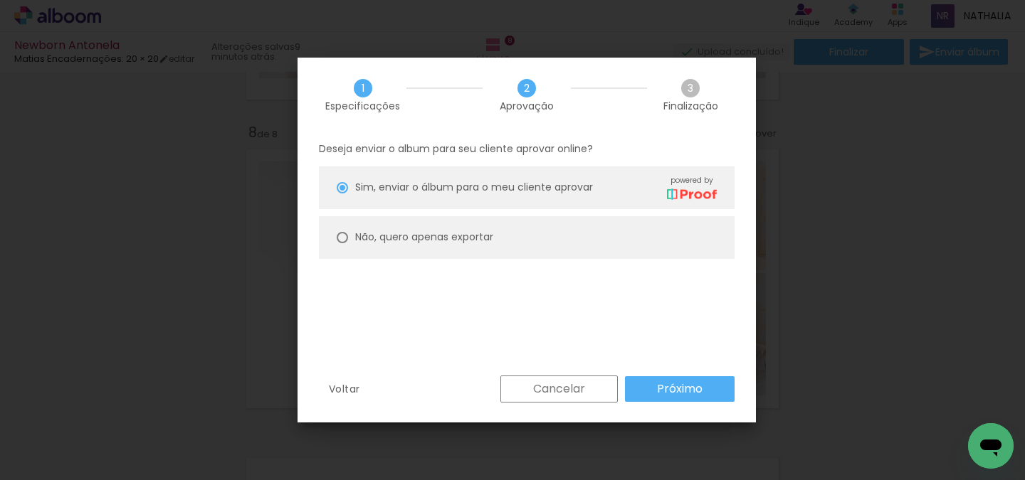
click at [569, 233] on paper-radio-button "Não, quero apenas exportar" at bounding box center [527, 237] width 416 height 43
type paper-radio-button "on"
click at [585, 193] on span "Sim, enviar o álbum para o meu cliente aprovar" at bounding box center [474, 187] width 238 height 15
type paper-radio-button "on"
click at [0, 0] on slot "Próximo" at bounding box center [0, 0] width 0 height 0
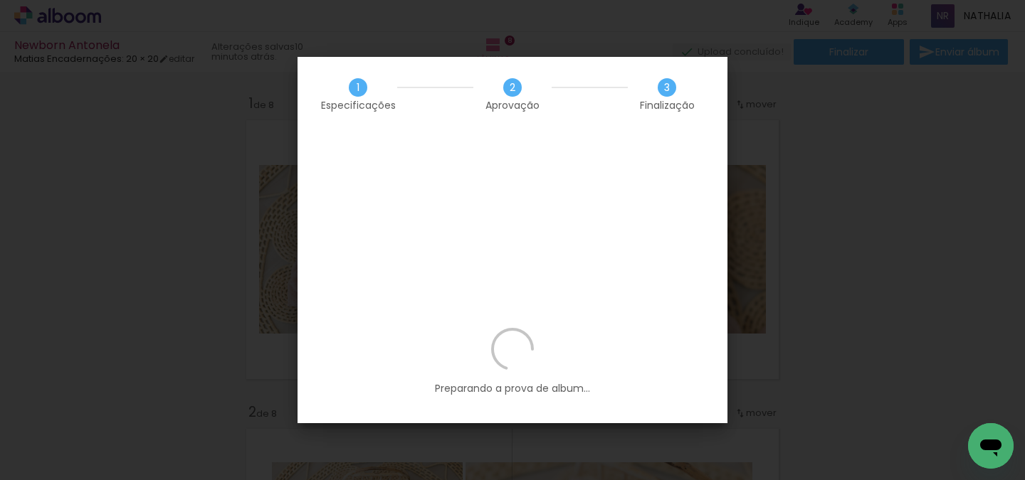
scroll to position [0, 1473]
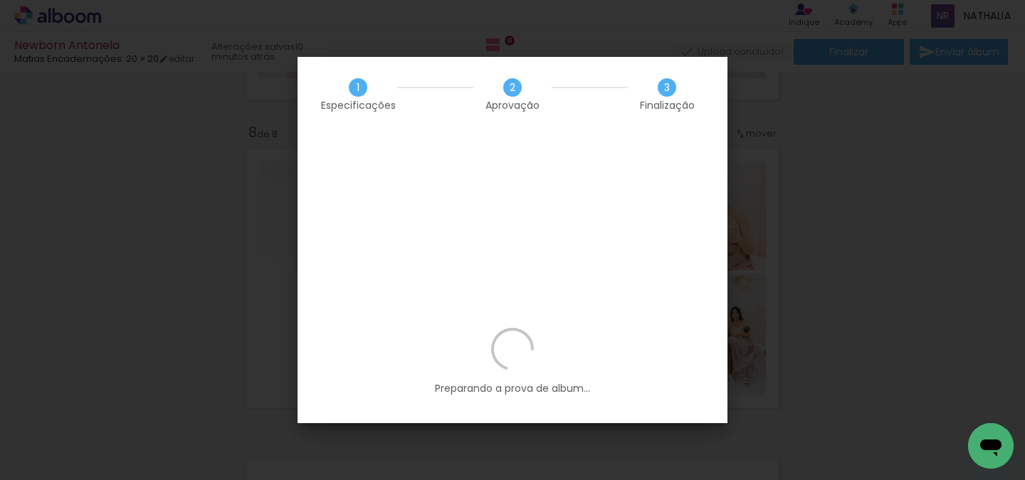
click at [597, 328] on p "Preparando a prova de album..." at bounding box center [512, 362] width 387 height 68
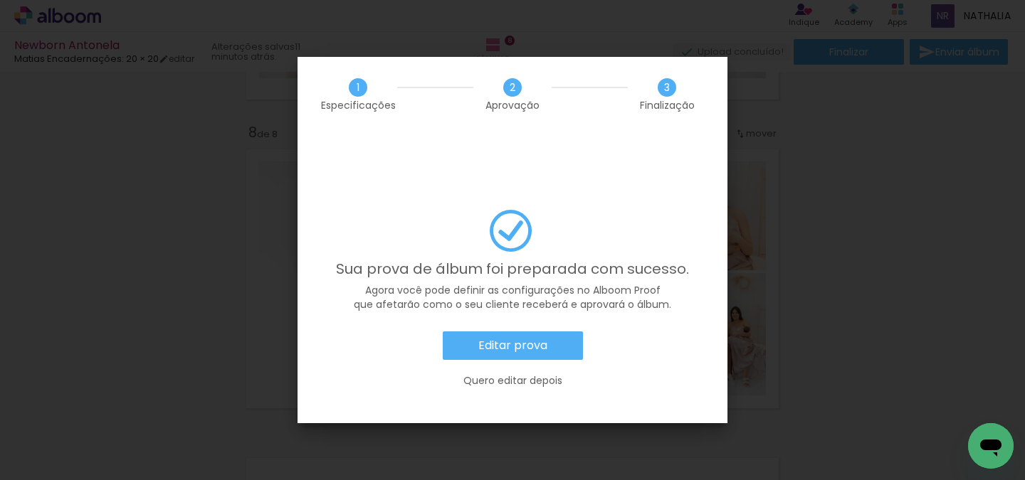
click at [550, 332] on paper-button "Editar prova" at bounding box center [513, 346] width 140 height 28
